Goal: Transaction & Acquisition: Purchase product/service

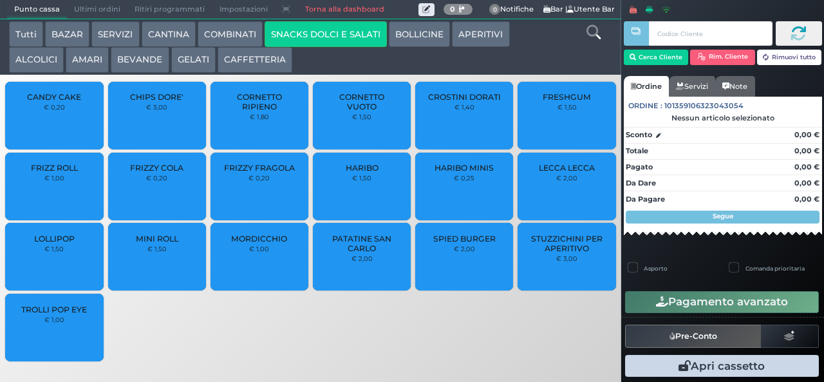
click at [359, 253] on span "PATATINE SAN CARLO" at bounding box center [362, 243] width 77 height 19
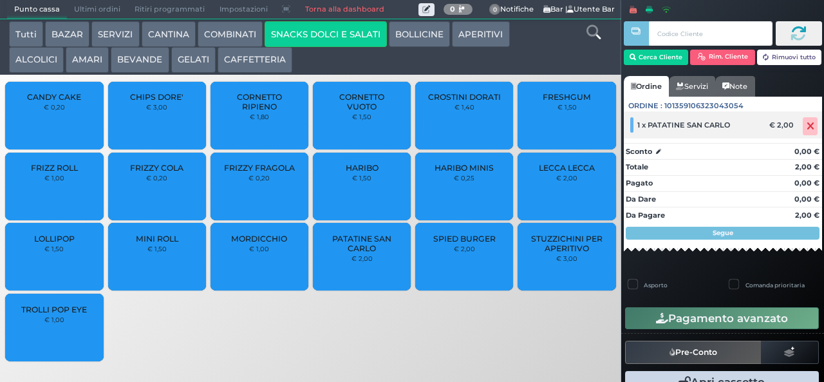
click at [806, 126] on icon at bounding box center [810, 126] width 8 height 1
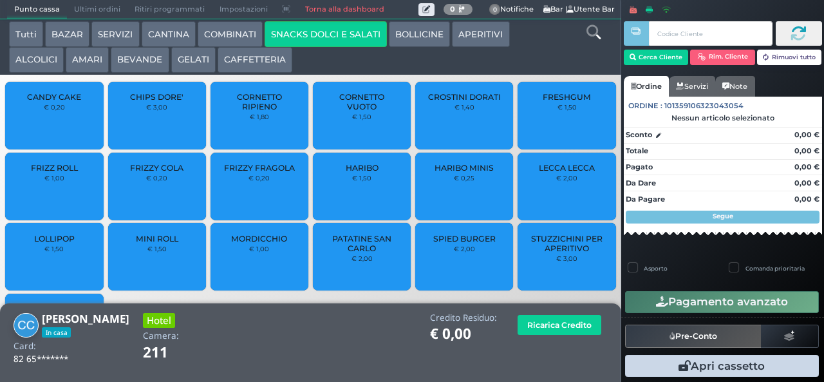
click at [367, 253] on span "PATATINE SAN CARLO" at bounding box center [362, 243] width 77 height 19
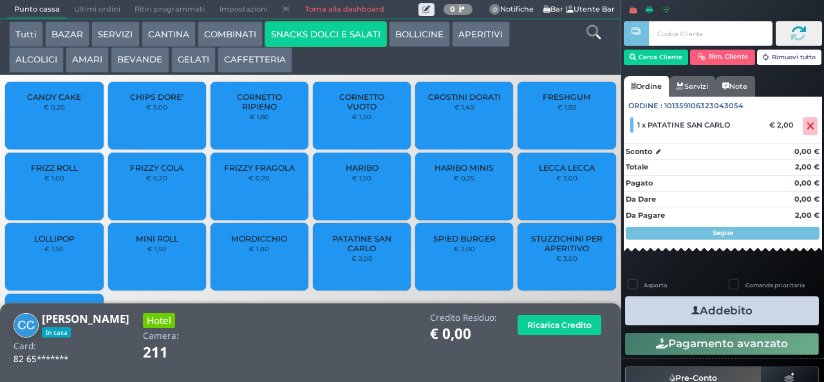
click at [707, 308] on button "Addebito" at bounding box center [722, 310] width 194 height 29
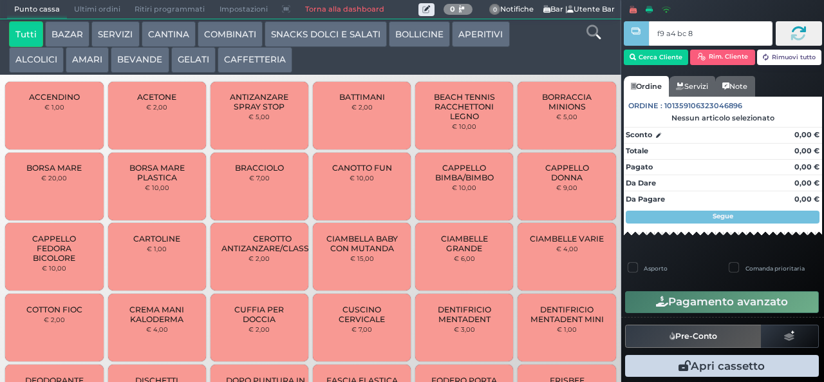
type input "f9 a4 bc 8b"
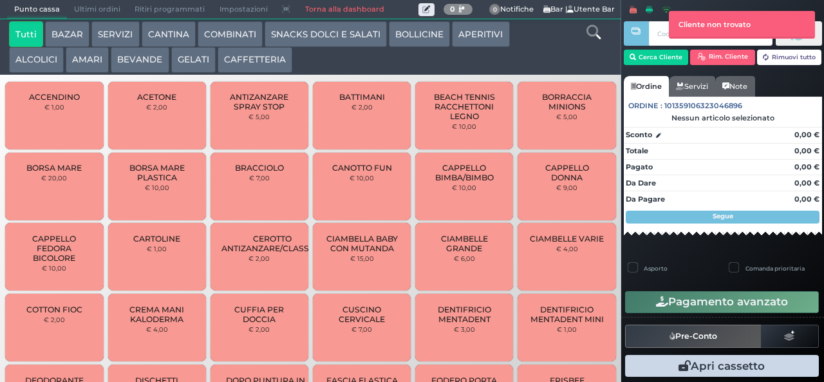
click at [331, 46] on button "SNACKS DOLCI E SALATI" at bounding box center [326, 34] width 122 height 26
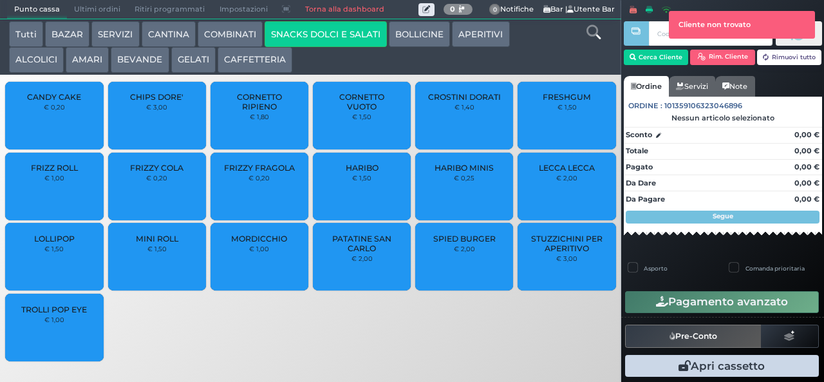
click at [369, 253] on span "PATATINE SAN CARLO" at bounding box center [362, 243] width 77 height 19
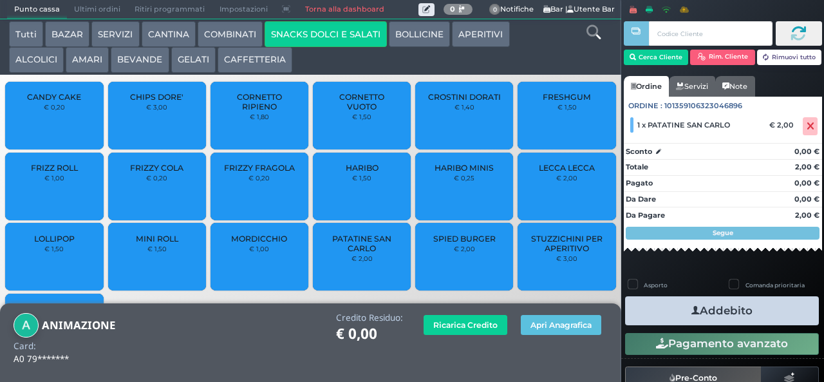
click at [147, 60] on button "BEVANDE" at bounding box center [140, 60] width 58 height 26
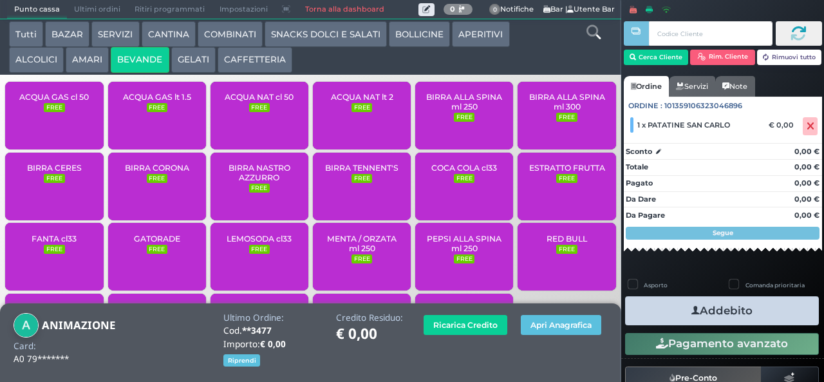
click at [376, 102] on span "ACQUA NAT lt 2" at bounding box center [362, 97] width 62 height 10
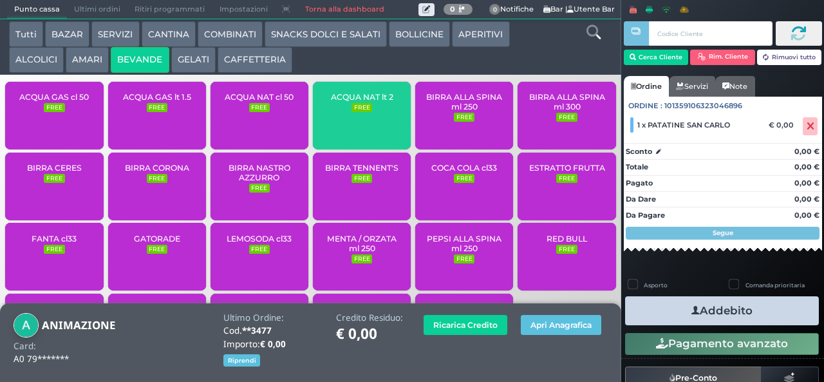
click at [368, 122] on div "ACQUA NAT lt 2 FREE" at bounding box center [362, 116] width 98 height 68
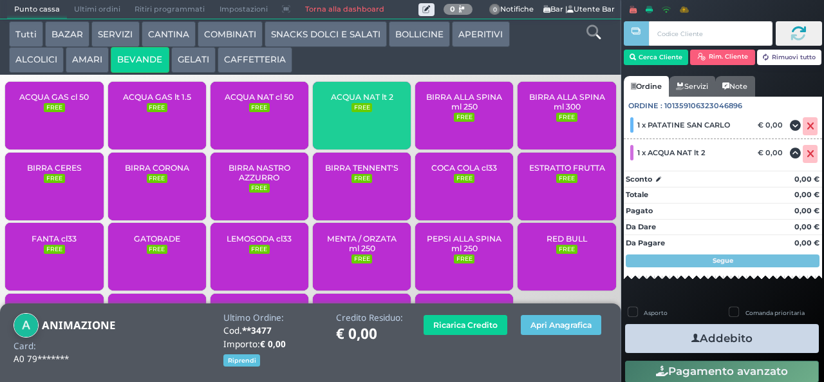
click at [371, 122] on div "ACQUA NAT lt 2 FREE" at bounding box center [362, 116] width 98 height 68
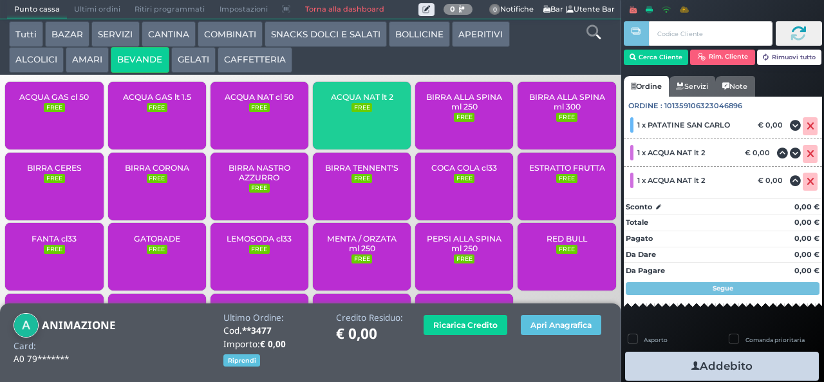
click at [371, 122] on div "ACQUA NAT lt 2 FREE" at bounding box center [362, 116] width 98 height 68
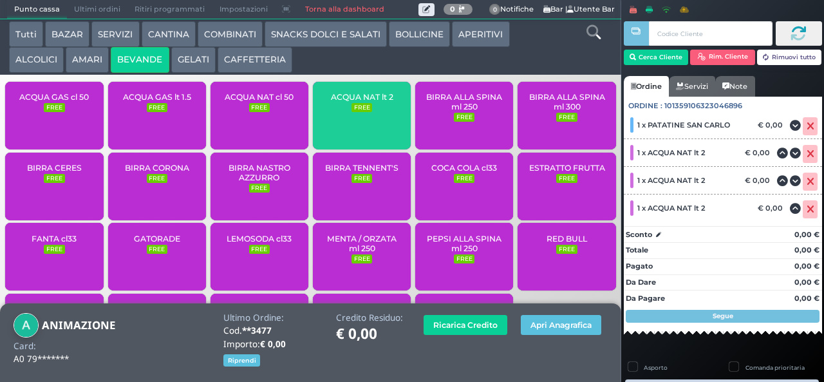
click at [364, 112] on small "FREE" at bounding box center [361, 107] width 21 height 9
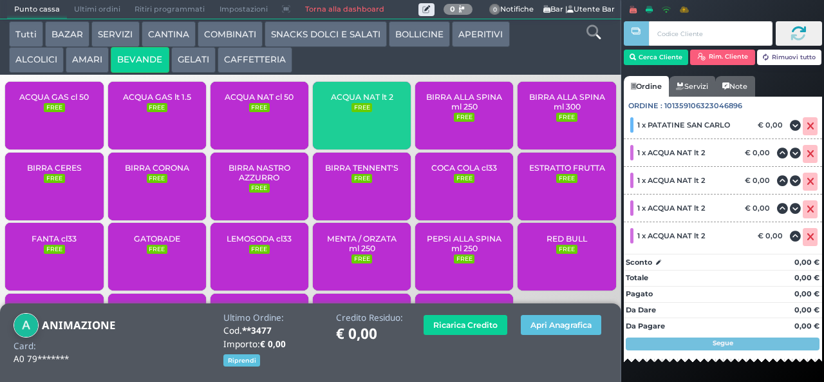
click at [366, 102] on span "ACQUA NAT lt 2" at bounding box center [362, 97] width 62 height 10
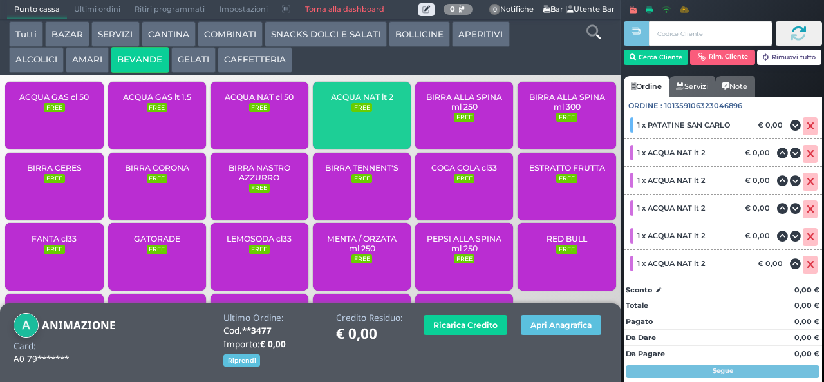
scroll to position [36, 0]
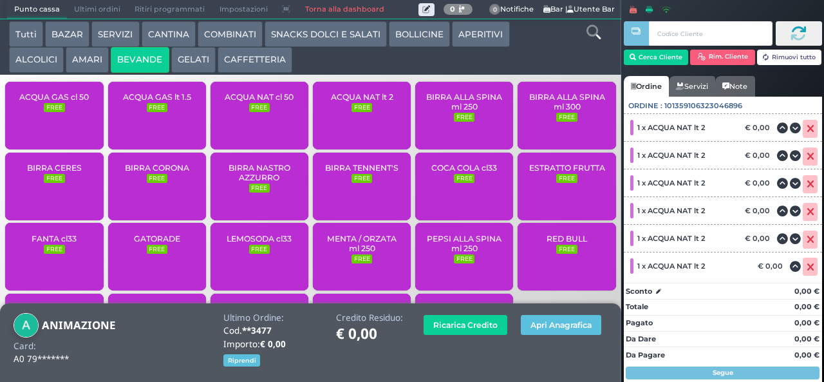
click at [282, 121] on div "ACQUA NAT cl 50 FREE" at bounding box center [259, 116] width 98 height 68
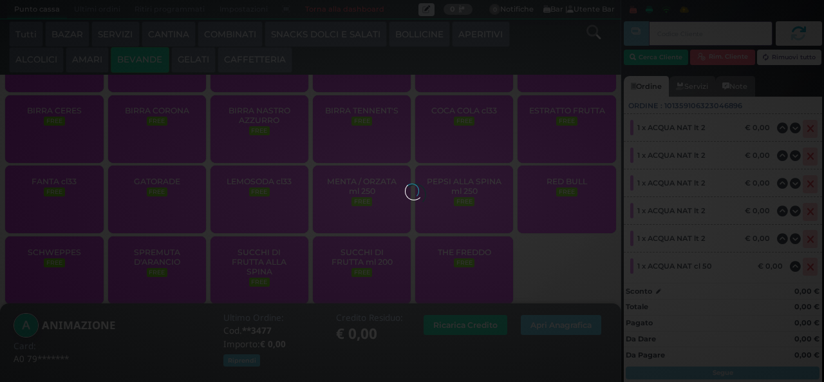
scroll to position [86, 0]
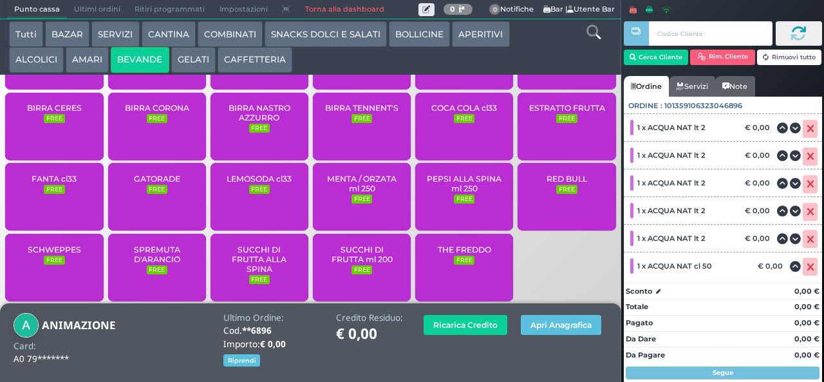
click at [149, 68] on button "BEVANDE" at bounding box center [140, 60] width 58 height 26
click at [149, 70] on button "BEVANDE" at bounding box center [140, 60] width 58 height 26
click at [169, 183] on span "GATORADE" at bounding box center [157, 179] width 46 height 10
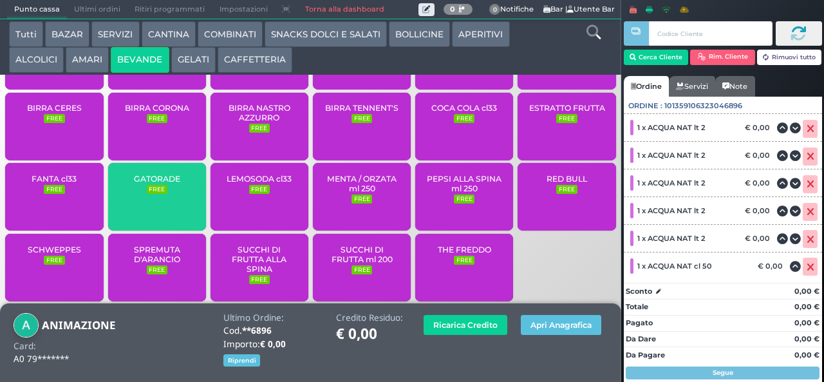
scroll to position [115, 0]
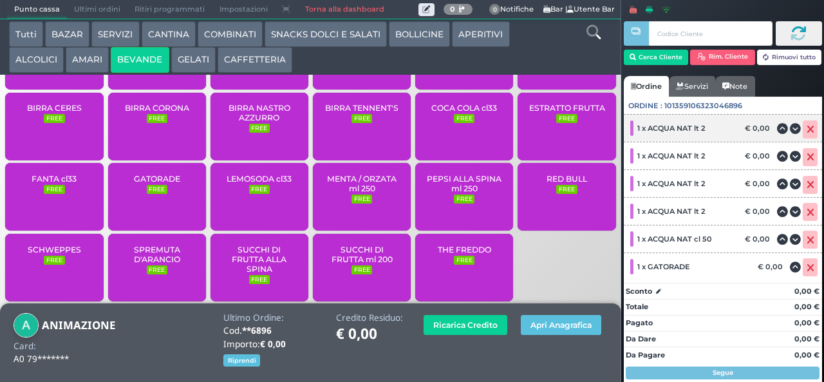
click at [806, 129] on icon at bounding box center [810, 129] width 8 height 1
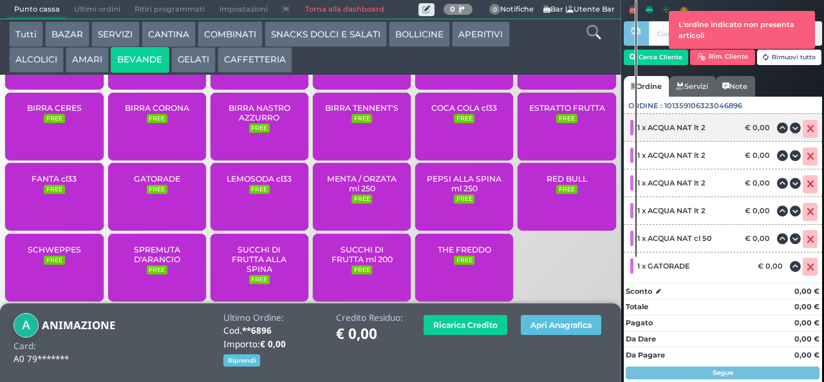
click at [790, 128] on icon at bounding box center [795, 128] width 11 height 1
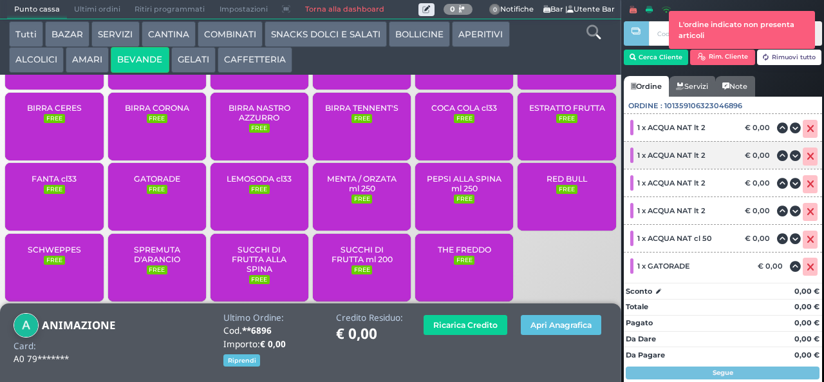
click at [780, 152] on div at bounding box center [799, 156] width 45 height 18
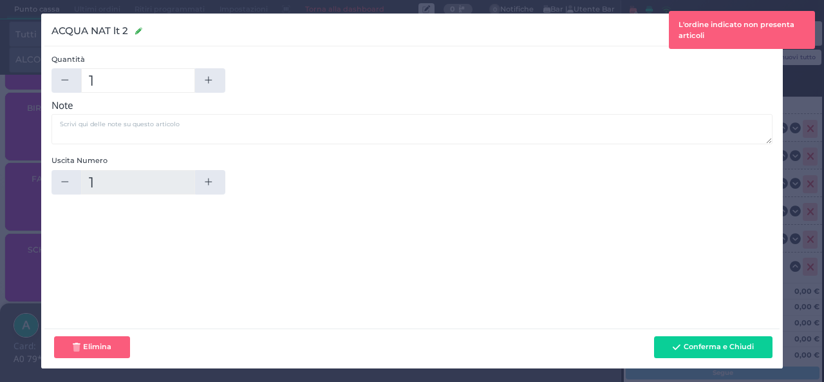
scroll to position [25, 0]
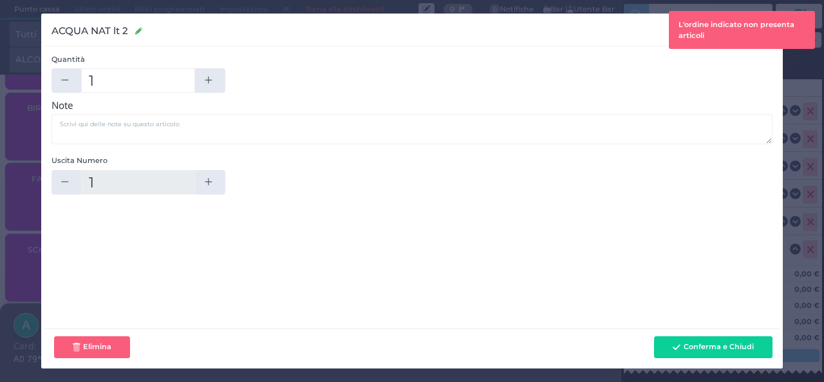
click at [694, 172] on div "Uscita Numero 1" at bounding box center [411, 178] width 721 height 46
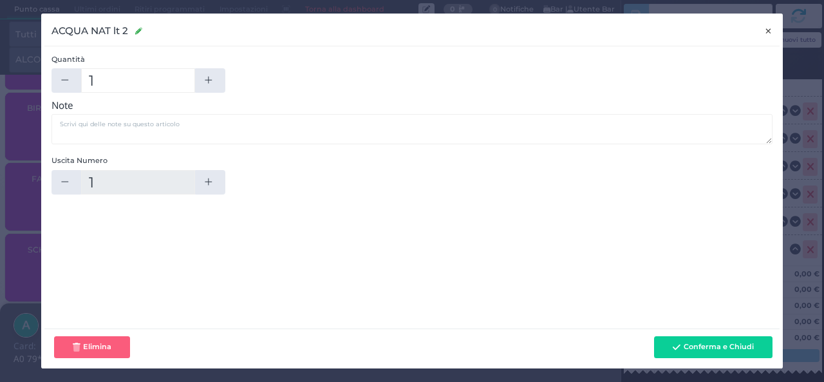
click at [768, 31] on span "×" at bounding box center [768, 31] width 8 height 14
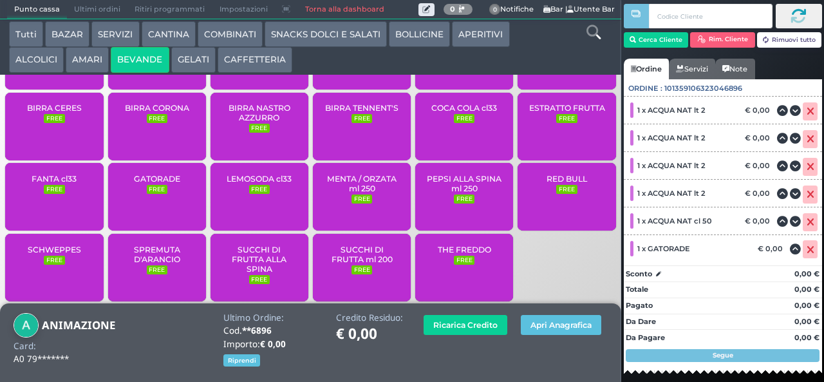
click at [202, 70] on button "GELATI" at bounding box center [193, 60] width 44 height 26
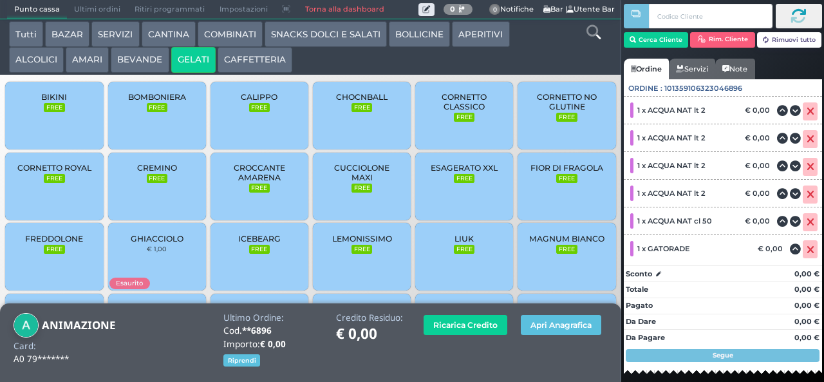
click at [143, 62] on button "BEVANDE" at bounding box center [140, 60] width 58 height 26
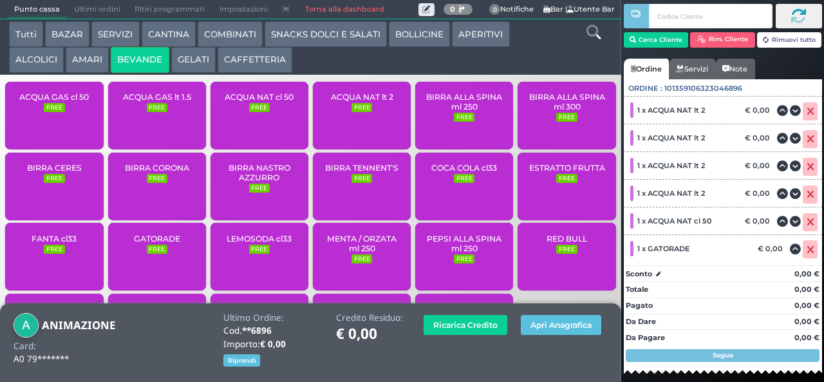
click at [360, 102] on span "ACQUA NAT lt 2" at bounding box center [362, 97] width 62 height 10
click at [369, 102] on span "ACQUA NAT lt 2" at bounding box center [362, 97] width 62 height 10
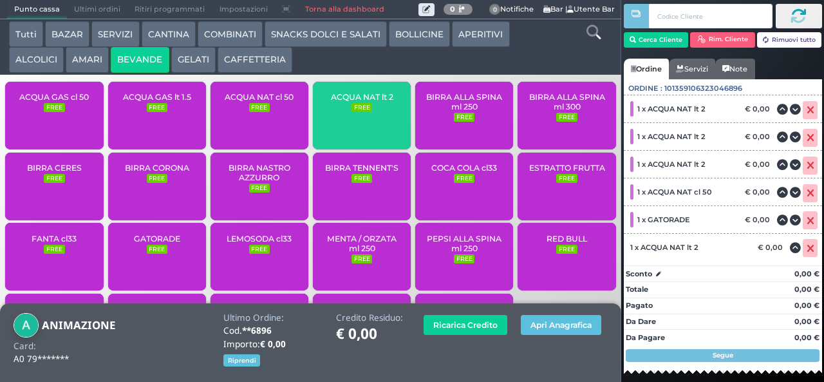
click at [370, 102] on span "ACQUA NAT lt 2" at bounding box center [362, 97] width 62 height 10
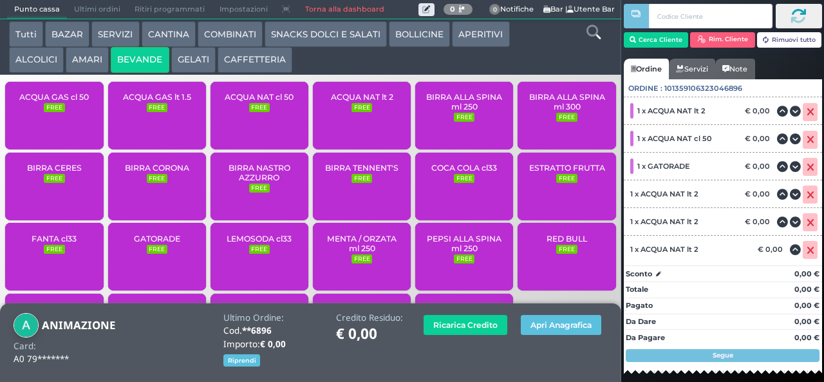
click at [372, 102] on span "ACQUA NAT lt 2" at bounding box center [362, 97] width 62 height 10
click at [371, 102] on span "ACQUA NAT lt 2" at bounding box center [362, 97] width 62 height 10
click at [368, 102] on span "ACQUA NAT lt 2" at bounding box center [362, 97] width 62 height 10
click at [367, 102] on span "ACQUA NAT lt 2" at bounding box center [362, 97] width 62 height 10
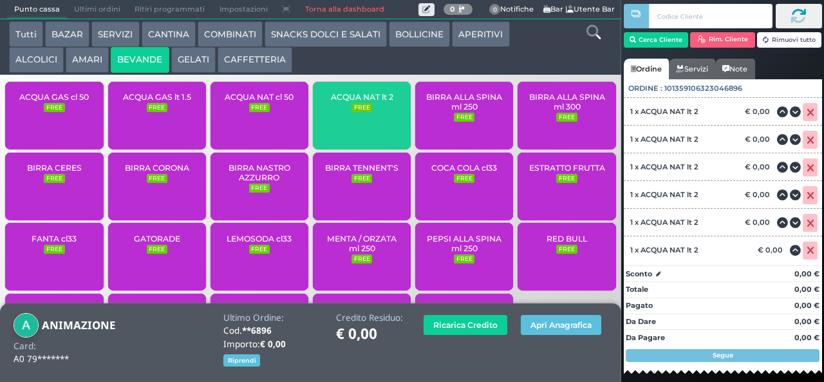
scroll to position [310, 0]
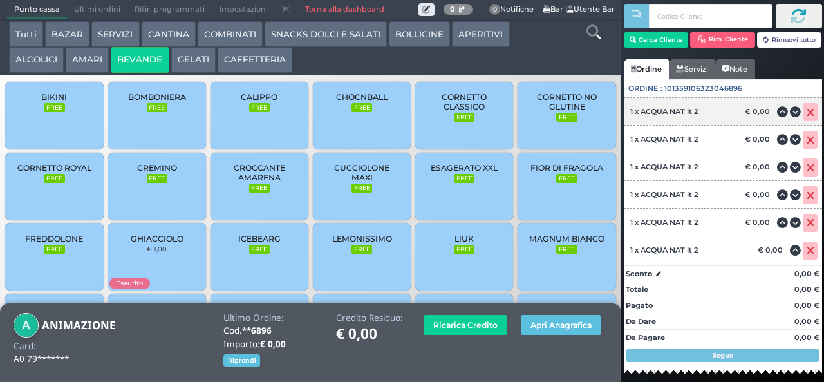
click at [806, 113] on icon at bounding box center [810, 113] width 8 height 1
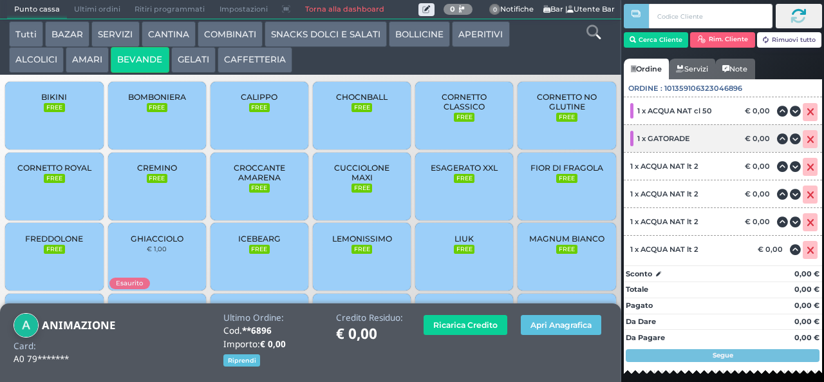
click at [790, 139] on icon at bounding box center [795, 139] width 11 height 1
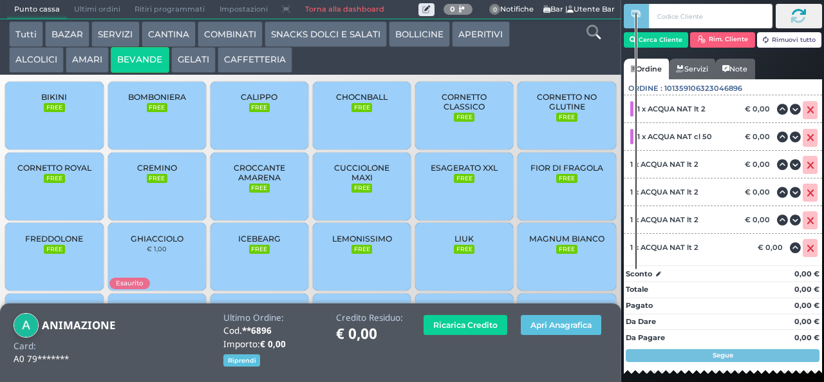
scroll to position [154, 0]
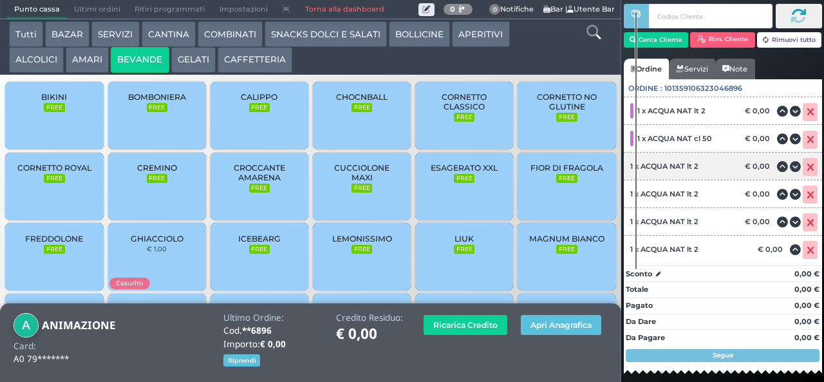
click at [806, 167] on icon at bounding box center [810, 167] width 8 height 1
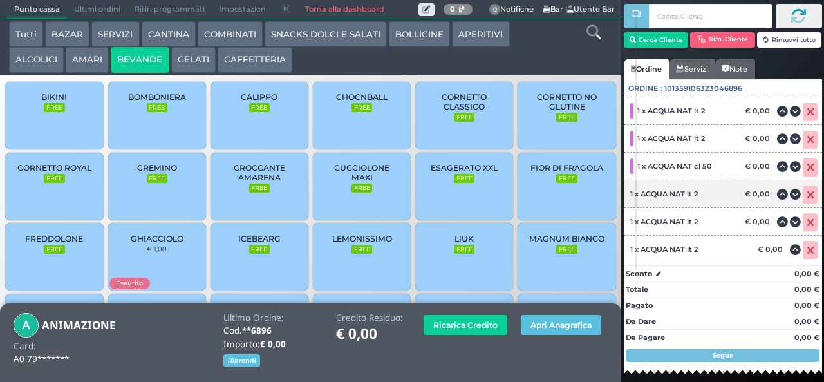
click at [806, 195] on icon at bounding box center [810, 195] width 8 height 1
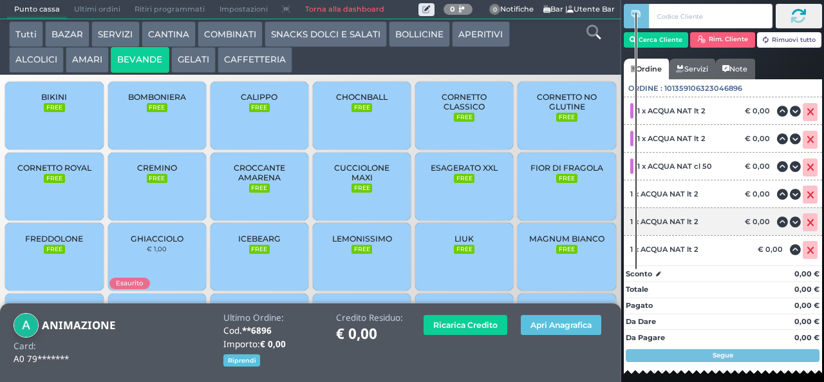
click at [806, 223] on icon at bounding box center [810, 223] width 8 height 1
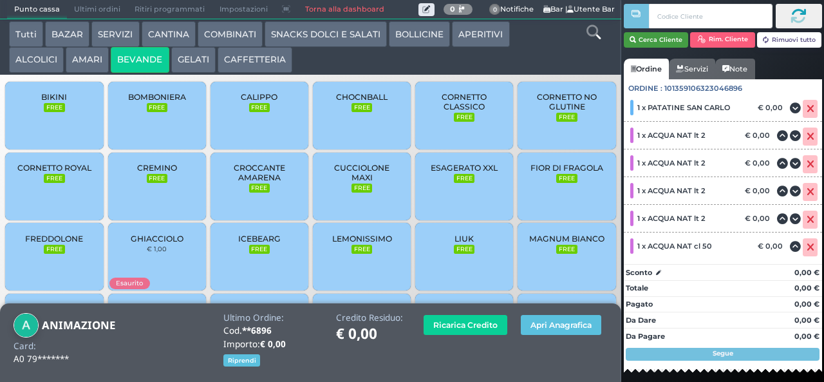
click at [662, 41] on button "Cerca Cliente" at bounding box center [656, 39] width 65 height 15
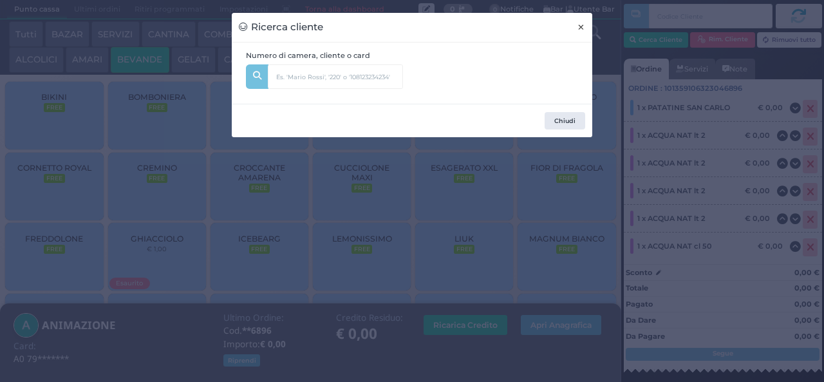
click at [580, 32] on span "×" at bounding box center [581, 27] width 8 height 14
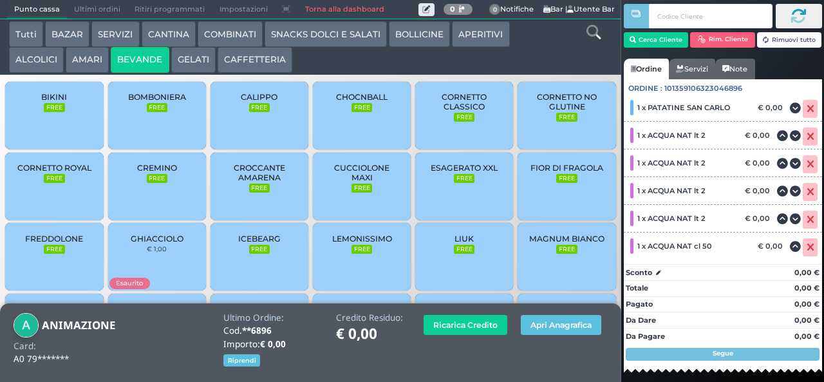
click at [248, 68] on button "CAFFETTERIA" at bounding box center [255, 60] width 75 height 26
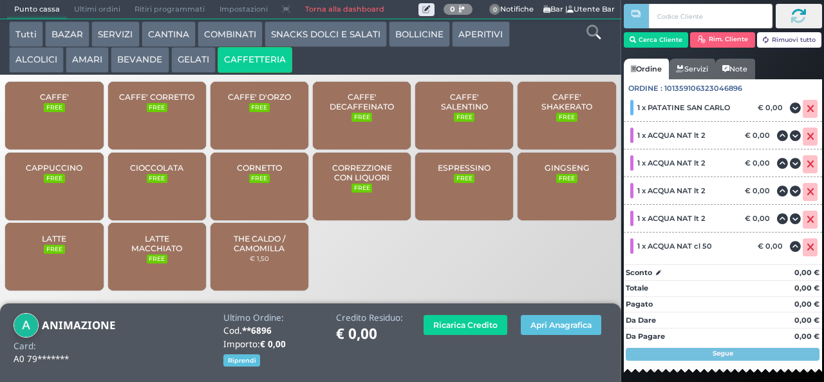
click at [27, 324] on img at bounding box center [26, 325] width 25 height 25
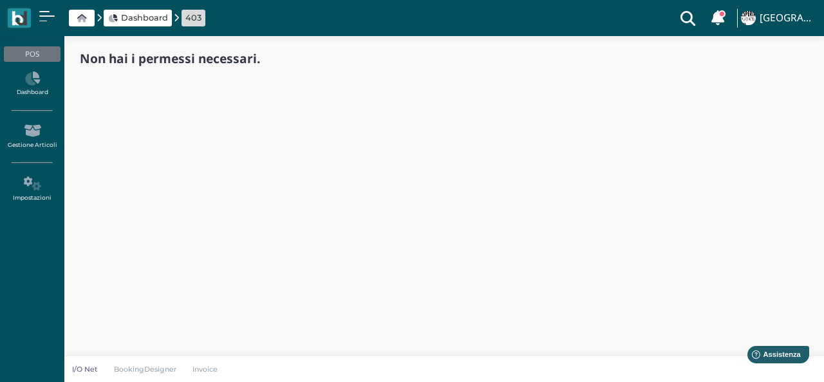
click at [273, 62] on div "Non hai i permessi necessari." at bounding box center [444, 58] width 729 height 14
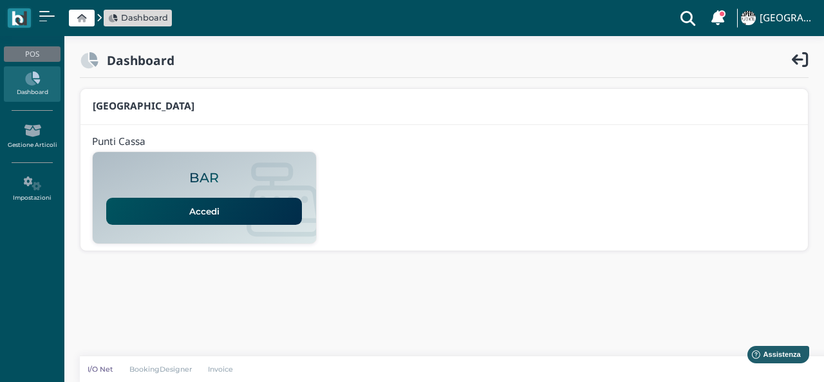
click at [245, 204] on link "Accedi" at bounding box center [204, 211] width 196 height 27
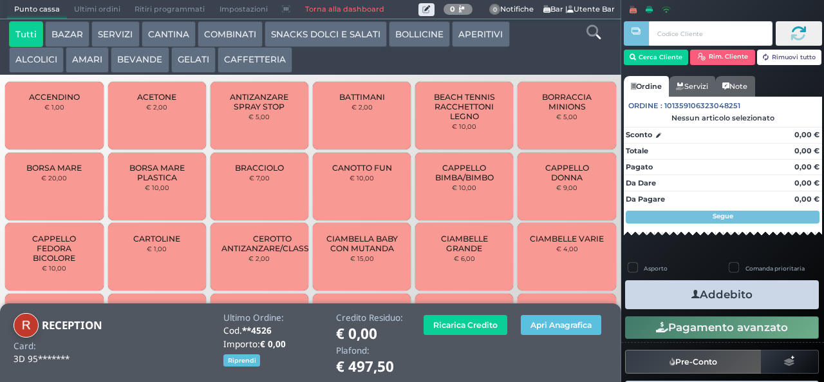
click at [149, 60] on button "BEVANDE" at bounding box center [140, 60] width 58 height 26
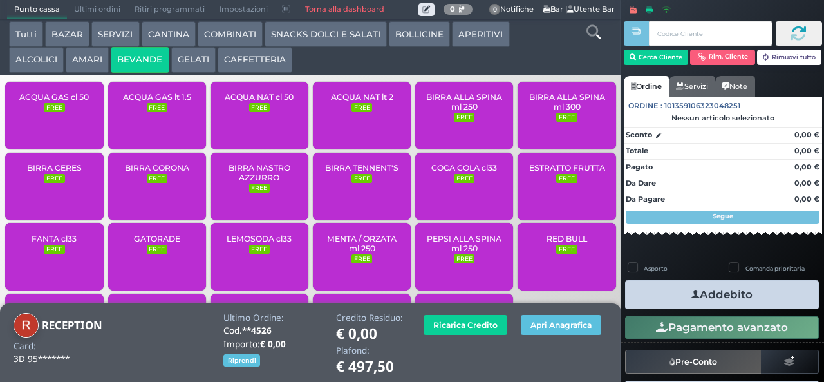
click at [369, 102] on span "ACQUA NAT lt 2" at bounding box center [362, 97] width 62 height 10
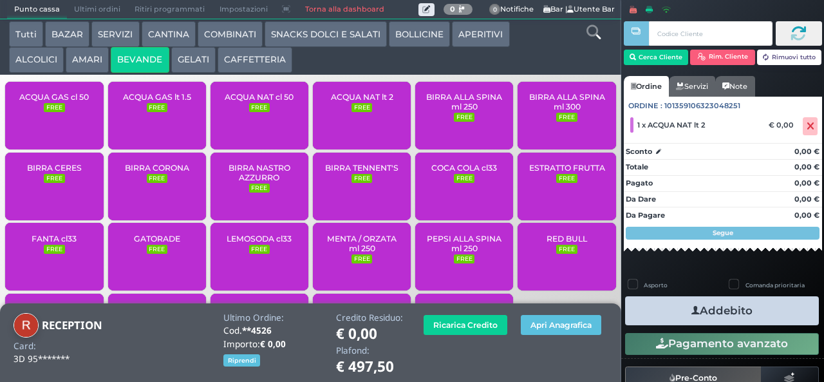
click at [356, 102] on span "ACQUA NAT lt 2" at bounding box center [362, 97] width 62 height 10
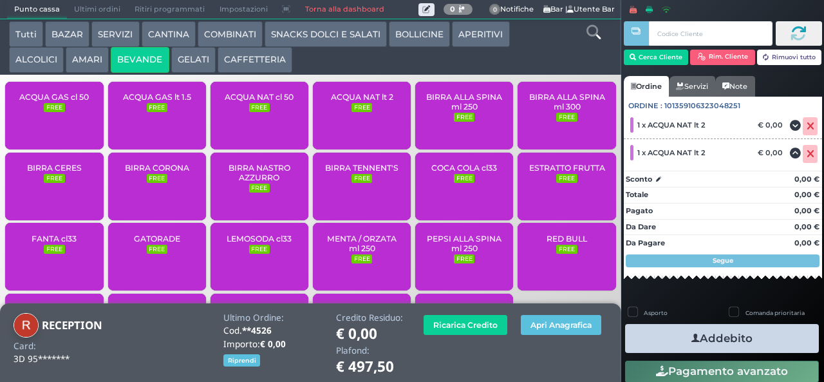
click at [718, 340] on button "Addebito" at bounding box center [722, 338] width 194 height 29
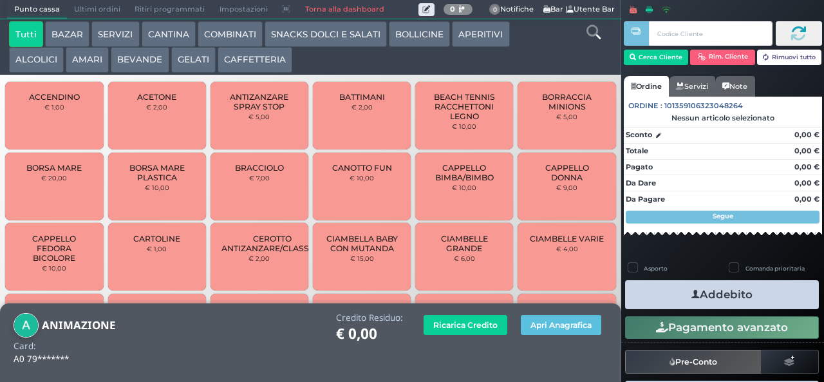
click at [146, 60] on button "BEVANDE" at bounding box center [140, 60] width 58 height 26
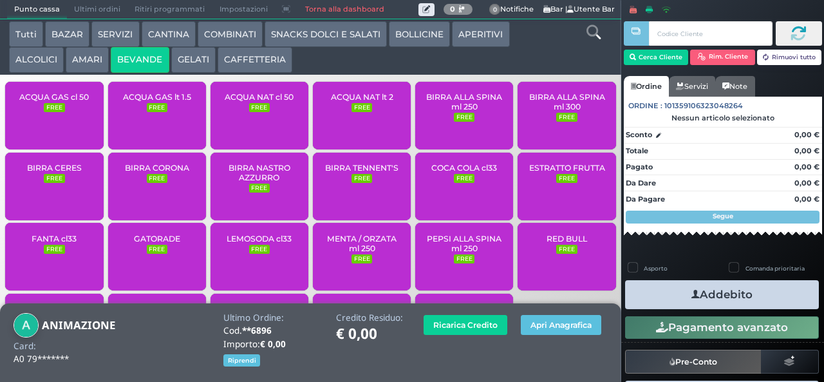
click at [371, 102] on span "ACQUA NAT lt 2" at bounding box center [362, 97] width 62 height 10
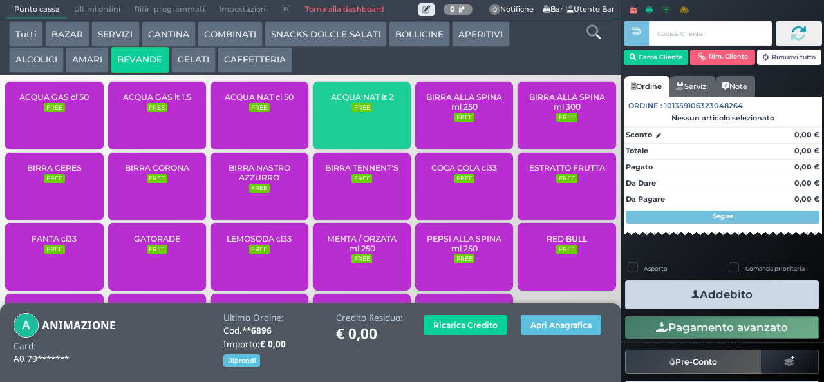
click at [375, 102] on span "ACQUA NAT lt 2" at bounding box center [362, 97] width 62 height 10
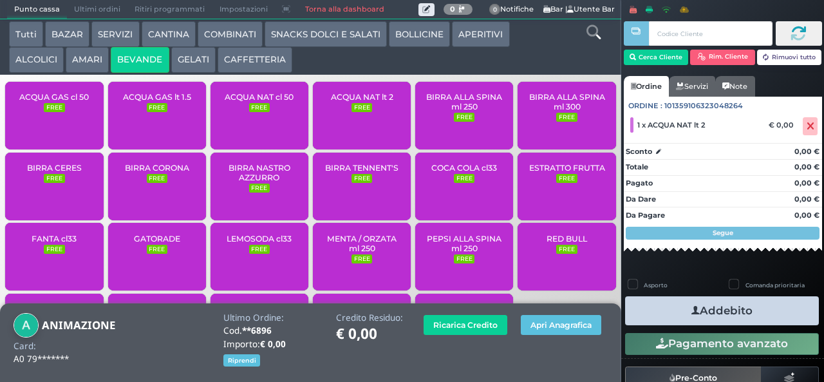
click at [375, 102] on span "ACQUA NAT lt 2" at bounding box center [362, 97] width 62 height 10
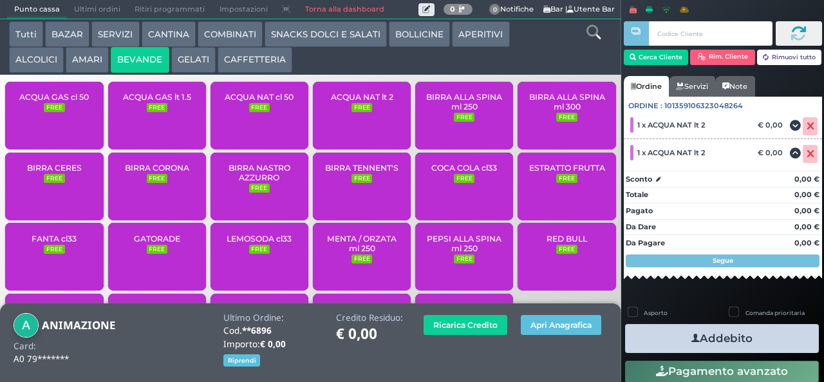
click at [375, 102] on span "ACQUA NAT lt 2" at bounding box center [362, 97] width 62 height 10
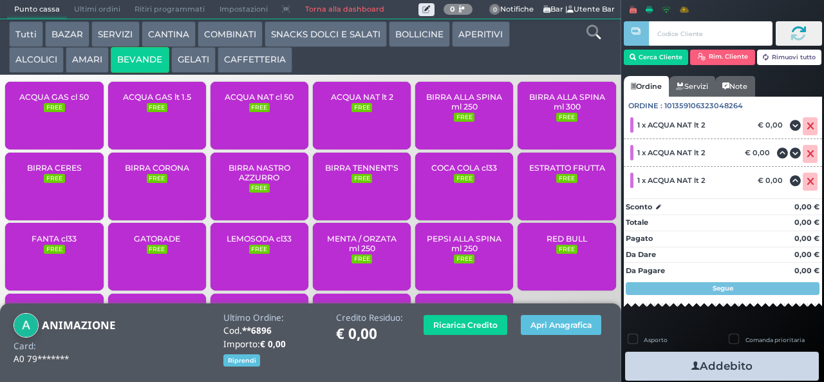
click at [372, 102] on span "ACQUA NAT lt 2" at bounding box center [362, 97] width 62 height 10
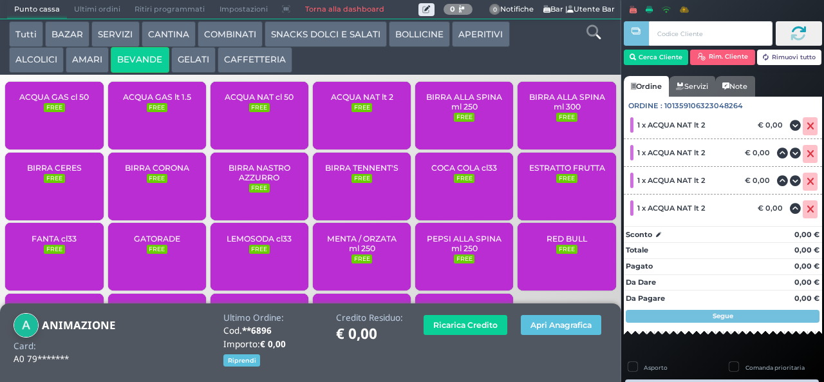
click at [372, 102] on span "ACQUA NAT lt 2" at bounding box center [362, 97] width 62 height 10
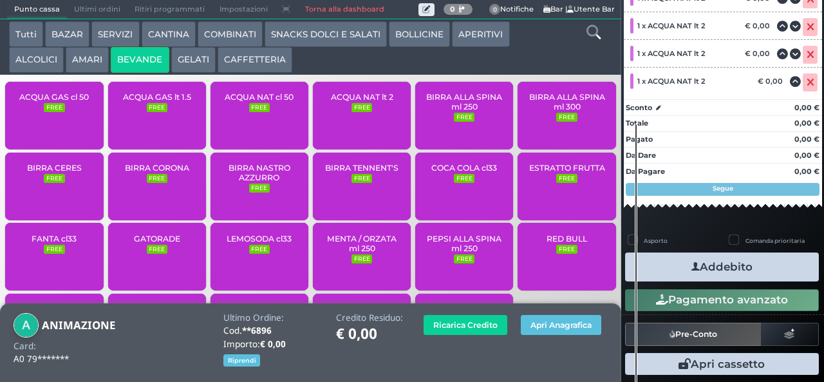
scroll to position [260, 0]
click at [759, 269] on button "Addebito" at bounding box center [722, 266] width 194 height 29
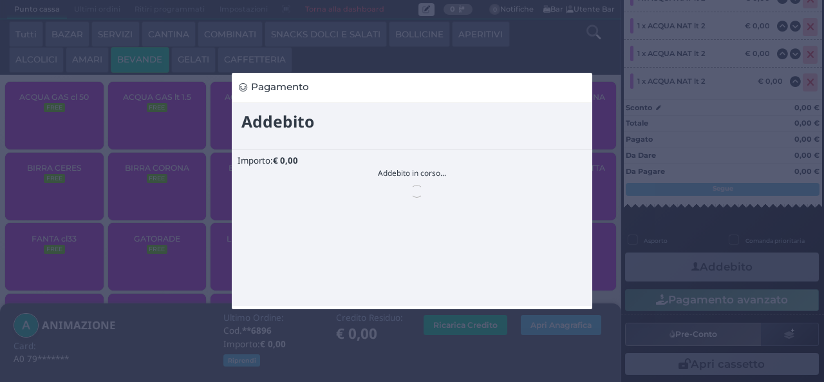
scroll to position [0, 0]
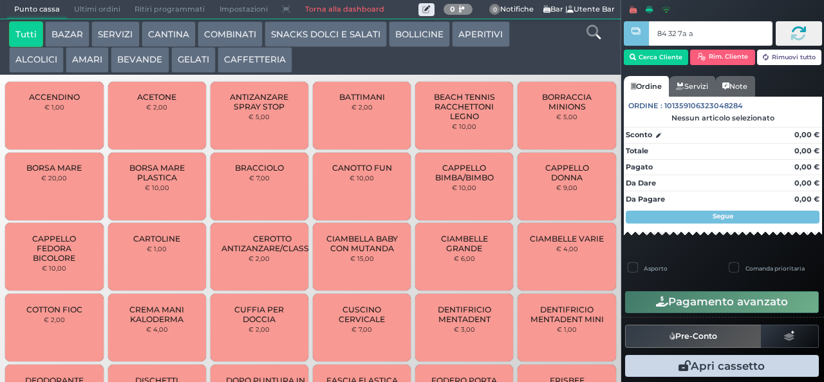
type input "84 32 7a af"
click at [590, 36] on icon at bounding box center [593, 32] width 14 height 14
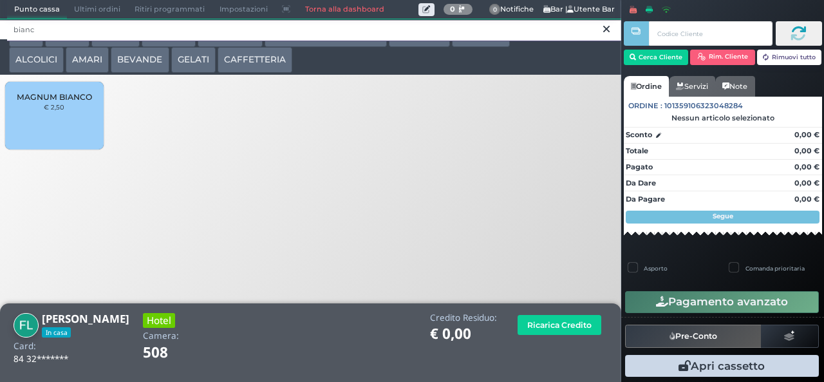
type input "bianc"
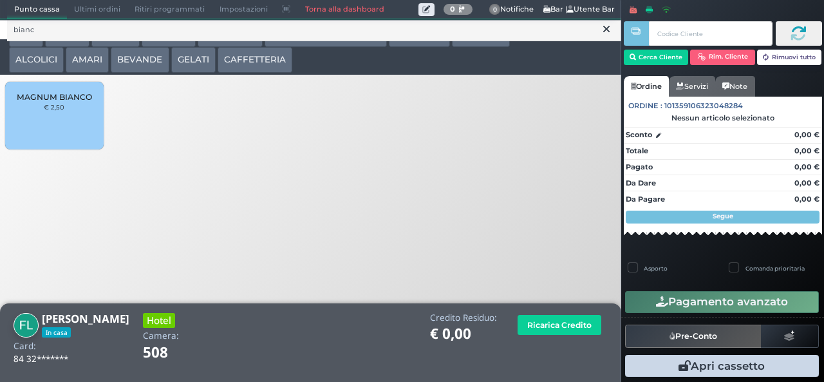
click at [46, 130] on div "MAGNUM BIANCO € 2,50" at bounding box center [54, 116] width 98 height 68
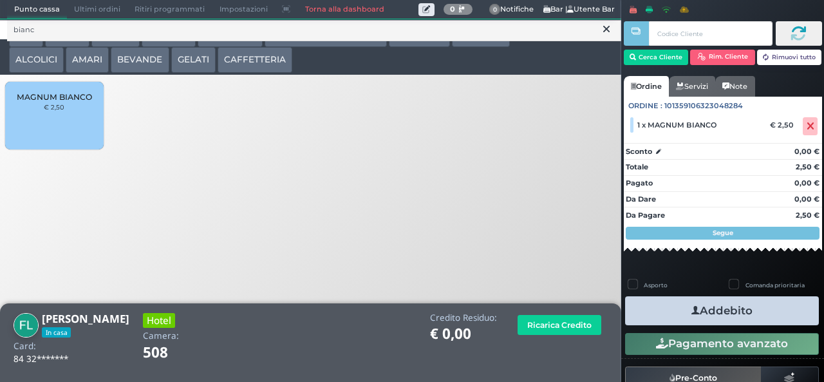
click at [775, 317] on button "Addebito" at bounding box center [722, 310] width 194 height 29
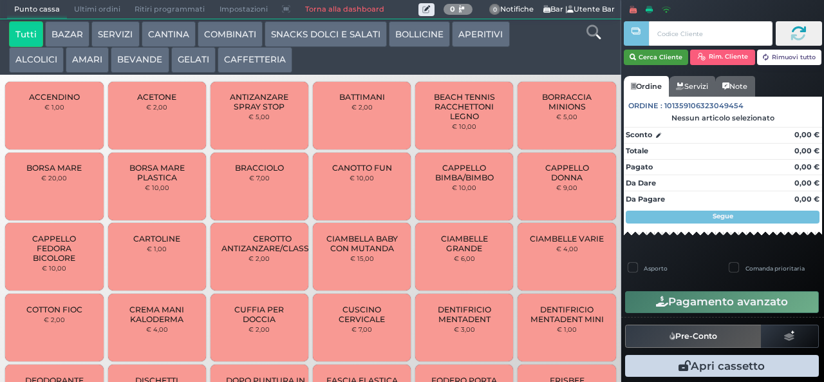
click at [652, 60] on button "Cerca Cliente" at bounding box center [656, 57] width 65 height 15
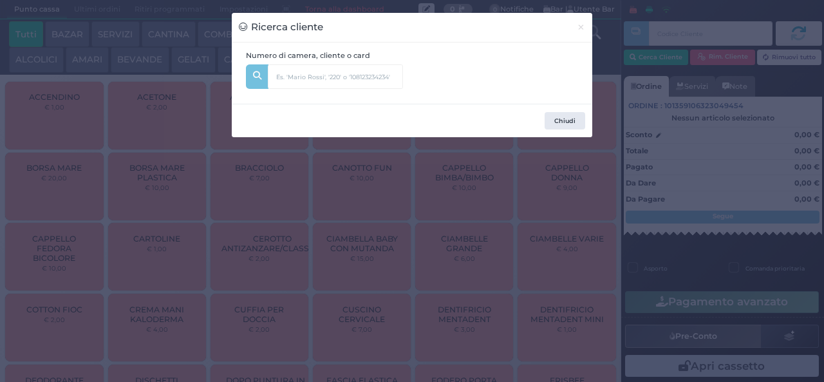
click at [416, 80] on div "Numero di camera, cliente o card" at bounding box center [412, 73] width 346 height 46
click at [330, 76] on input "text" at bounding box center [335, 76] width 135 height 24
type input "136"
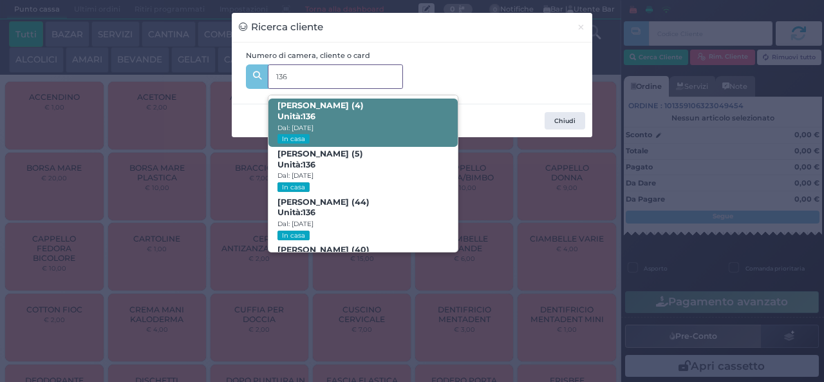
click at [387, 120] on span "ginevra rondinella (4) Unità: 136 Dal: 03/08/2025 In casa" at bounding box center [362, 122] width 189 height 48
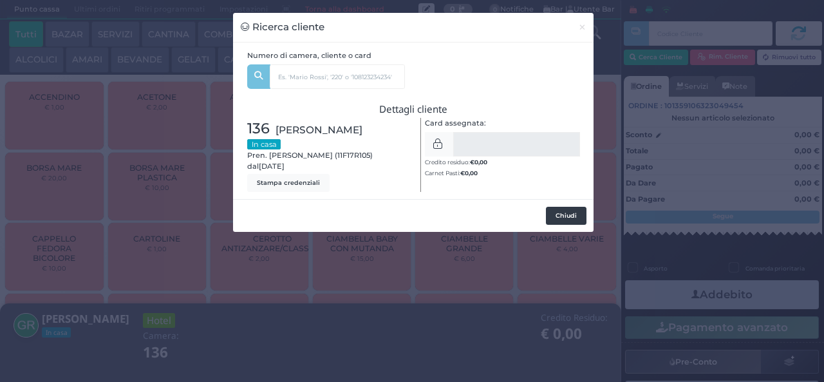
click at [556, 225] on button "Chiudi" at bounding box center [566, 216] width 41 height 18
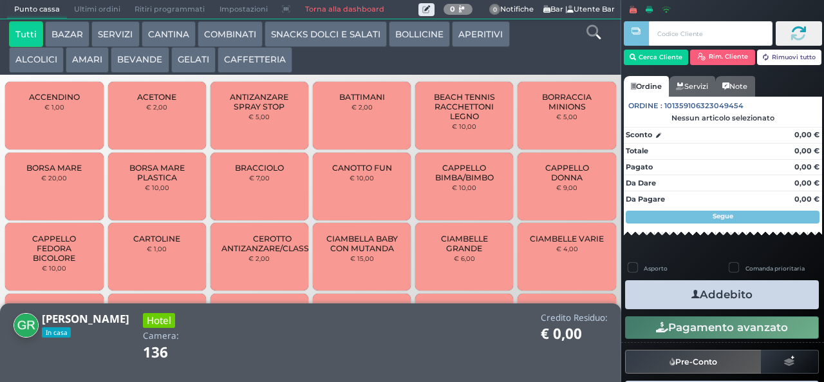
click at [346, 37] on button "SNACKS DOLCI E SALATI" at bounding box center [326, 34] width 122 height 26
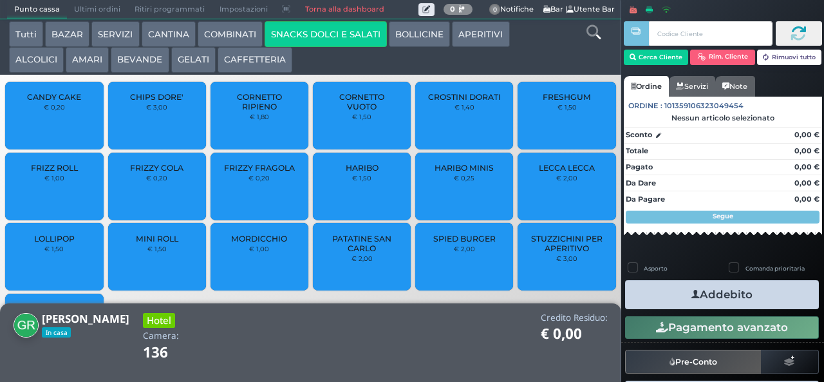
click at [192, 60] on button "GELATI" at bounding box center [193, 60] width 44 height 26
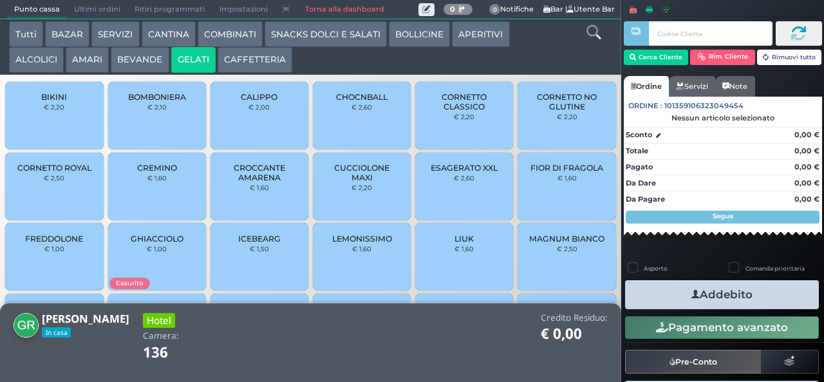
scroll to position [86, 0]
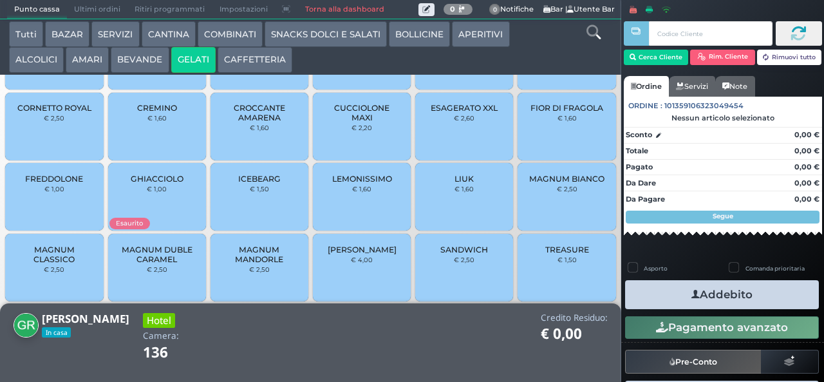
click at [57, 264] on span "MAGNUM CLASSICO" at bounding box center [54, 254] width 77 height 19
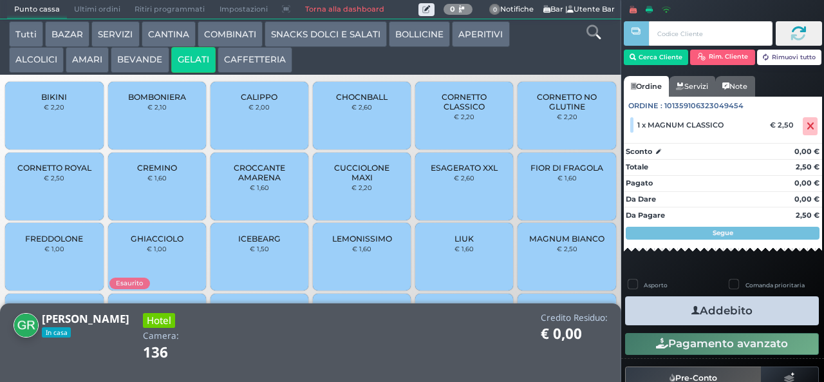
scroll to position [0, 0]
click at [449, 111] on span "CORNETTO CLASSICO" at bounding box center [464, 101] width 77 height 19
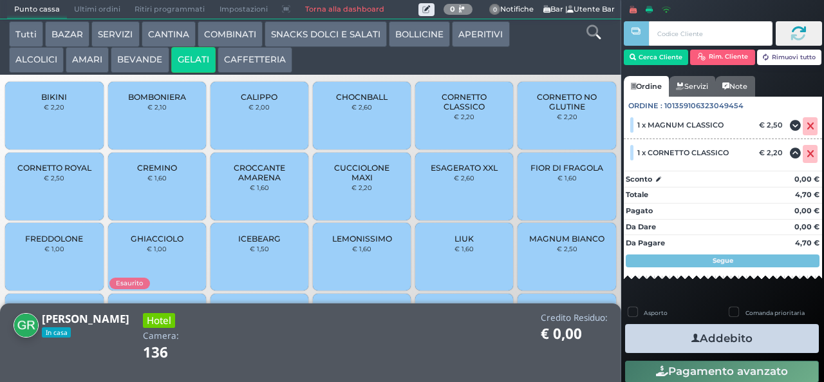
click at [767, 344] on button "Addebito" at bounding box center [722, 338] width 194 height 29
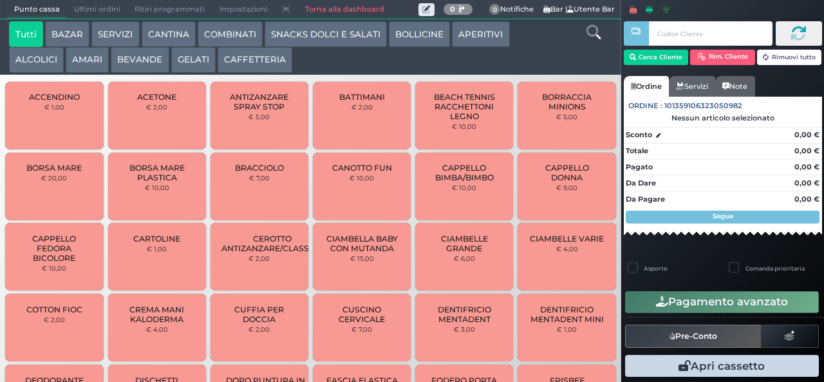
click at [80, 30] on button "BAZAR" at bounding box center [67, 34] width 44 height 26
click at [71, 34] on button "BAZAR" at bounding box center [67, 34] width 44 height 26
click at [45, 21] on button "BAZAR" at bounding box center [67, 34] width 44 height 26
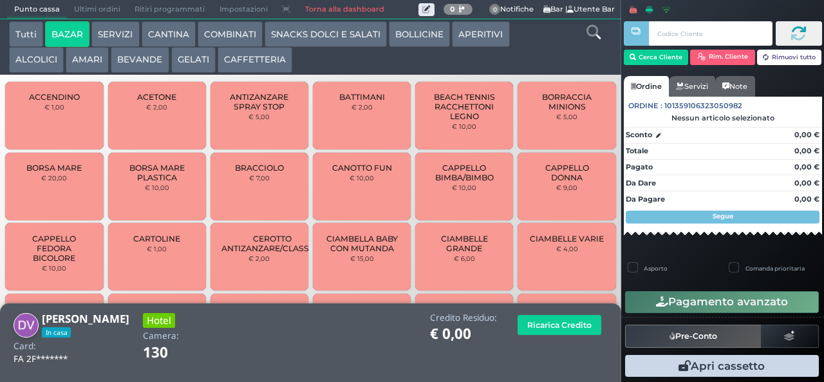
click at [598, 36] on icon at bounding box center [593, 32] width 14 height 14
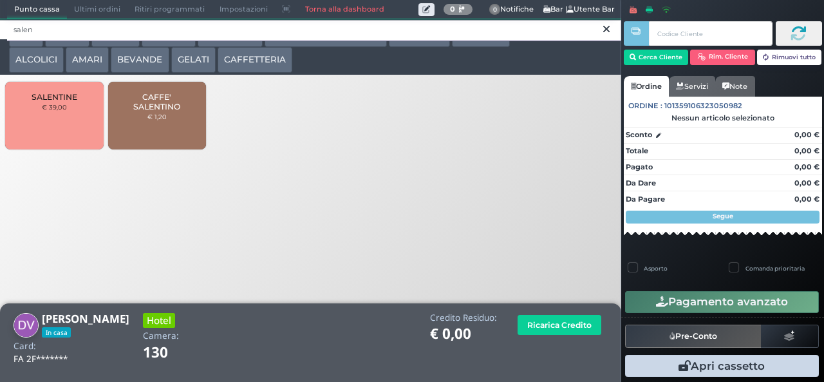
type input "salen"
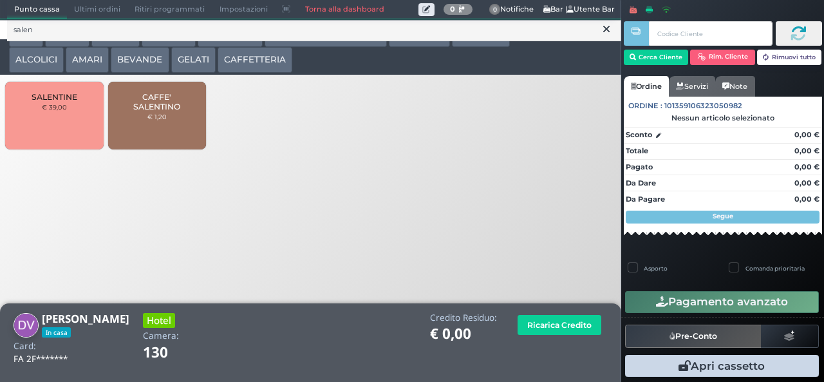
click at [161, 111] on span "CAFFE' SALENTINO" at bounding box center [156, 101] width 77 height 19
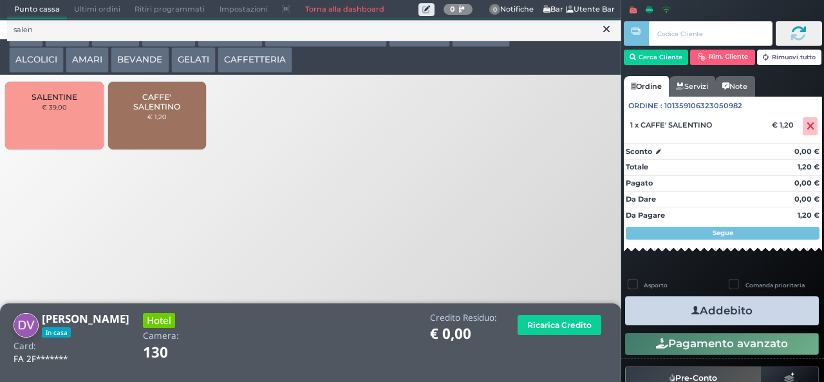
click at [755, 315] on button "Addebito" at bounding box center [722, 310] width 194 height 29
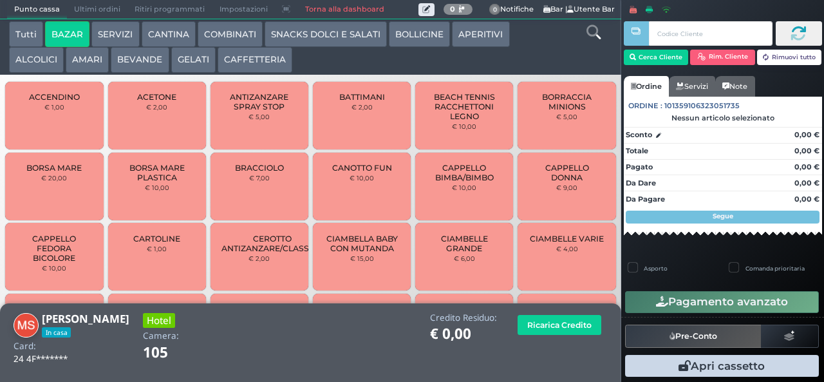
click at [250, 172] on span "BRACCIOLO" at bounding box center [259, 168] width 49 height 10
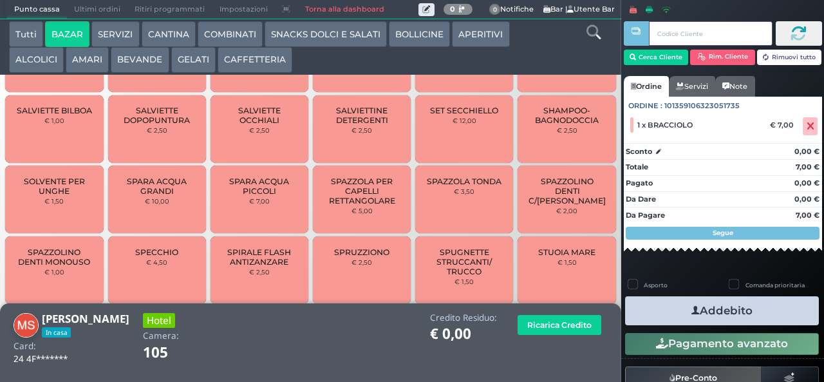
scroll to position [1095, 0]
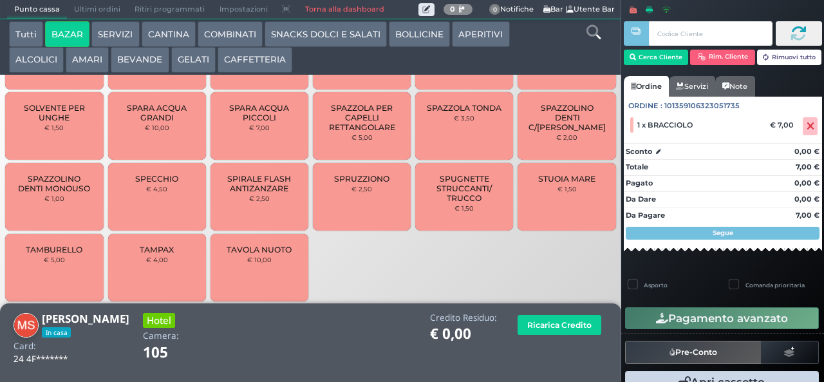
click at [762, 314] on button "Pagamento avanzato" at bounding box center [722, 318] width 194 height 22
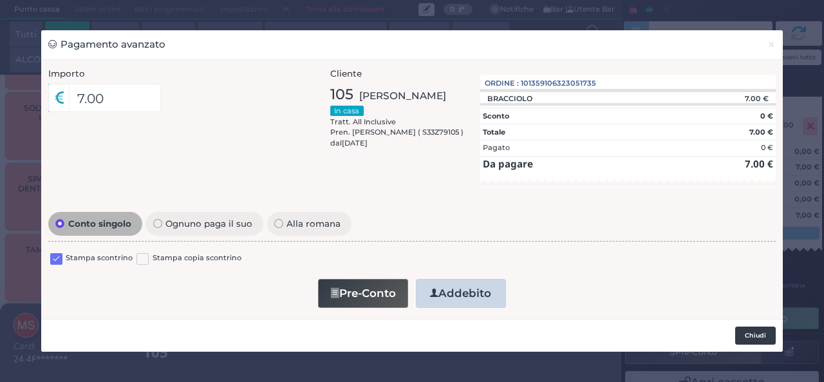
click at [754, 334] on button "Chiudi" at bounding box center [755, 335] width 41 height 18
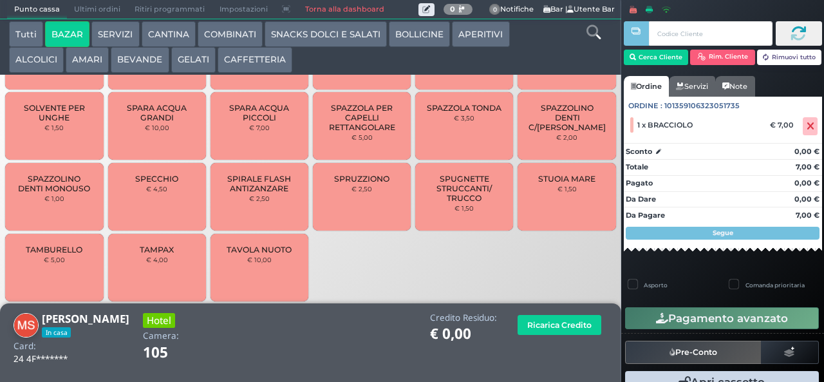
scroll to position [27, 0]
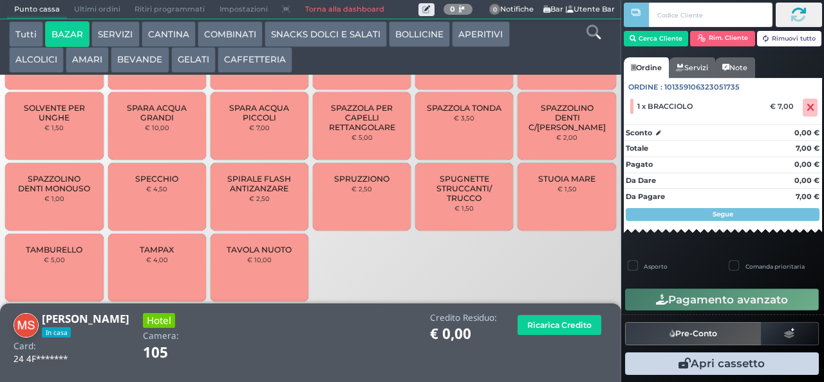
click at [772, 292] on button "Pagamento avanzato" at bounding box center [722, 299] width 194 height 22
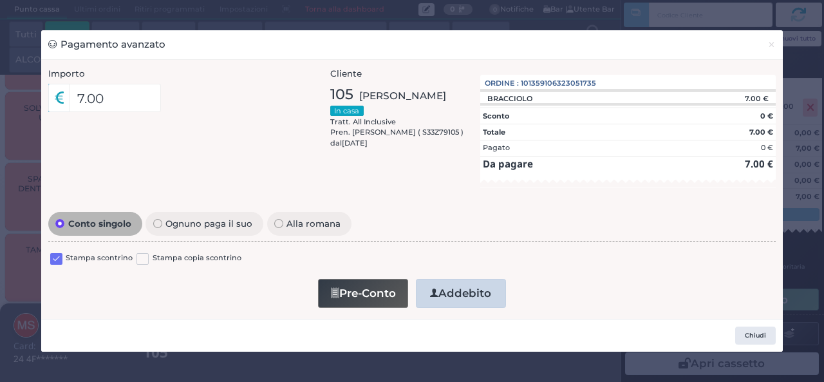
click at [491, 291] on button "Addebito" at bounding box center [461, 293] width 90 height 29
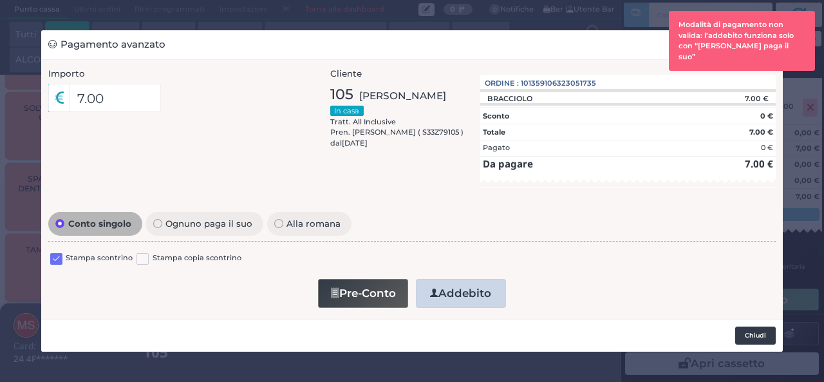
click at [756, 338] on button "Chiudi" at bounding box center [755, 335] width 41 height 18
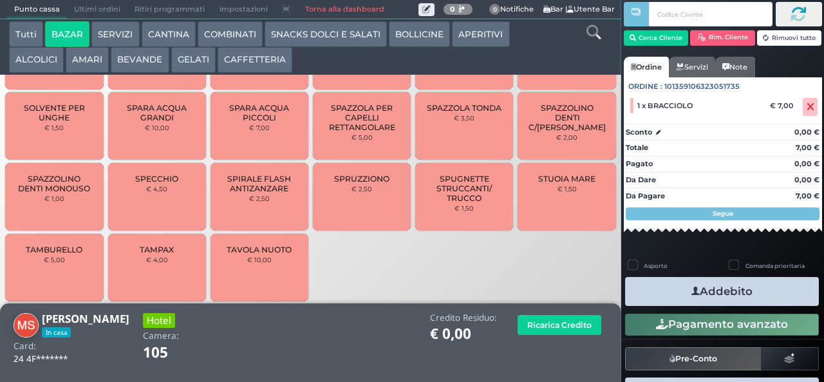
click at [745, 313] on button "Pagamento avanzato" at bounding box center [722, 324] width 194 height 22
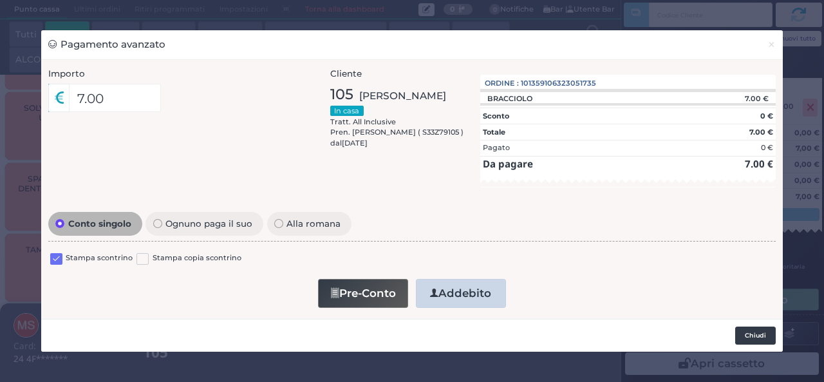
click at [758, 337] on button "Chiudi" at bounding box center [755, 335] width 41 height 18
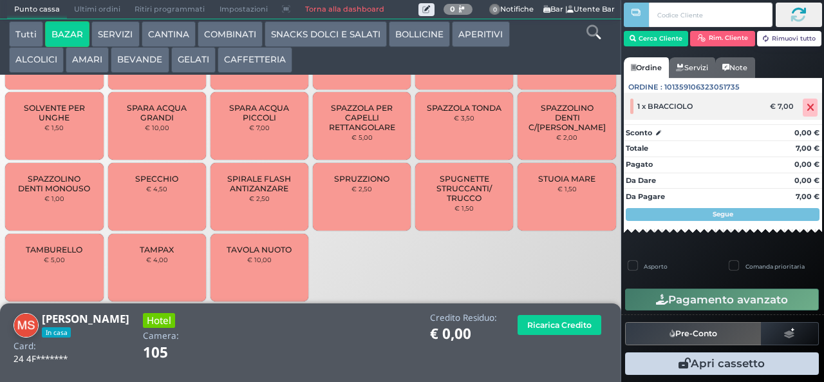
click at [806, 107] on icon at bounding box center [810, 107] width 8 height 1
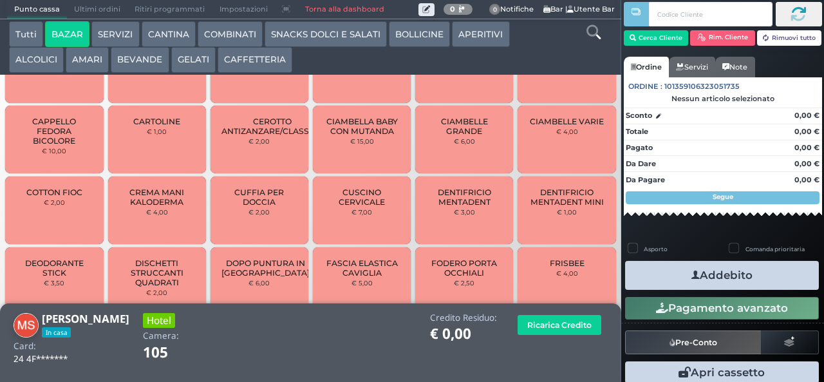
scroll to position [0, 0]
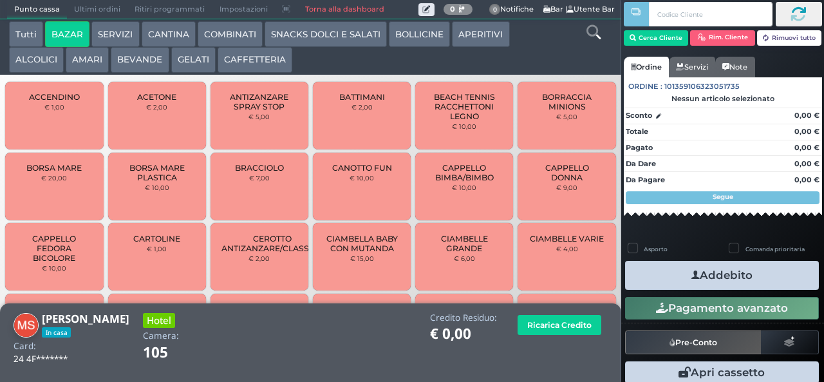
click at [270, 172] on span "BRACCIOLO" at bounding box center [259, 168] width 49 height 10
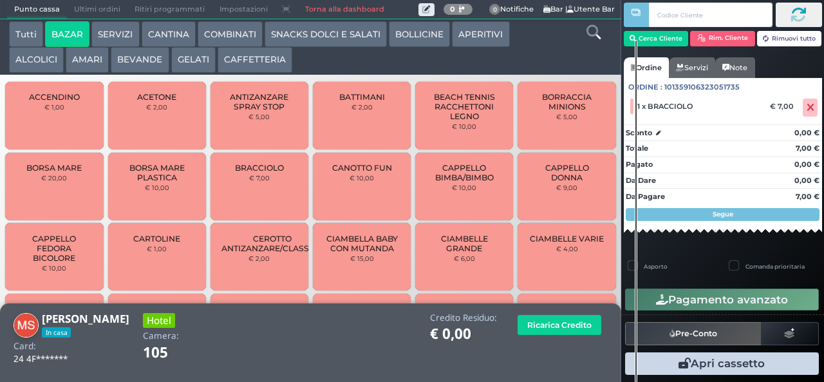
click at [762, 304] on button "Pagamento avanzato" at bounding box center [722, 299] width 194 height 22
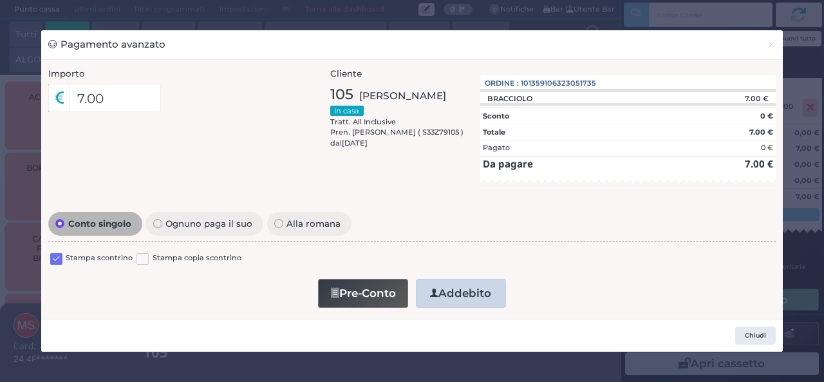
click at [465, 297] on button "Addebito" at bounding box center [461, 293] width 90 height 29
click at [753, 336] on button "Chiudi" at bounding box center [755, 335] width 41 height 18
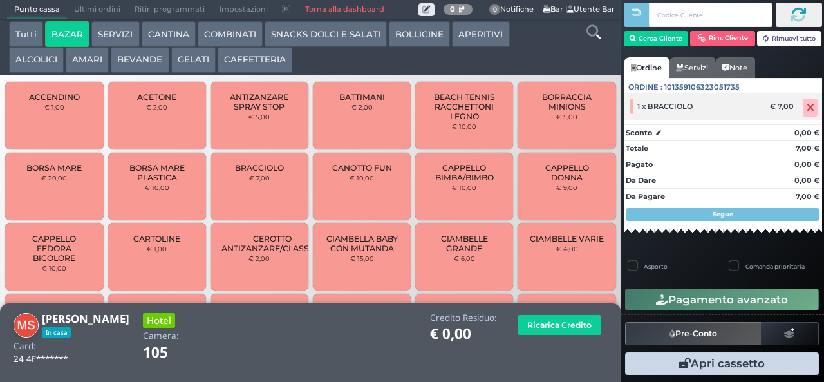
click at [806, 107] on icon at bounding box center [810, 107] width 8 height 1
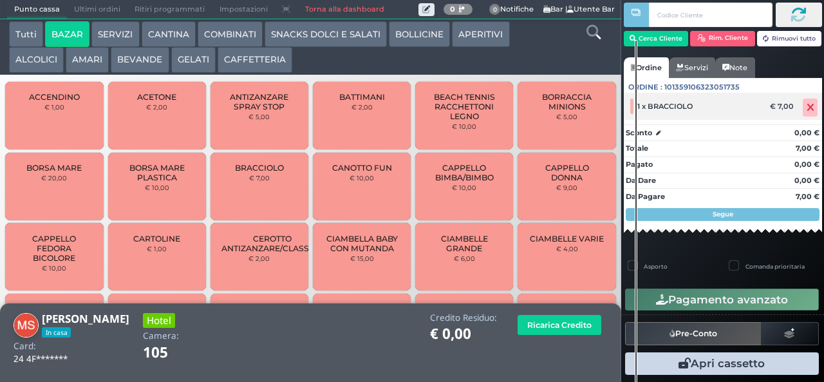
click at [806, 107] on icon at bounding box center [810, 107] width 8 height 1
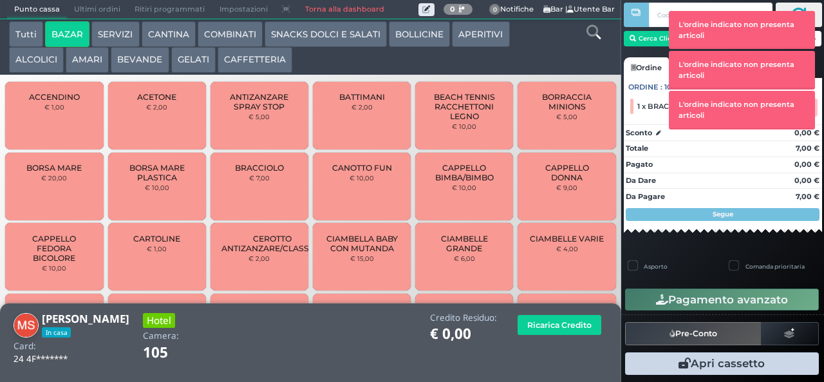
click at [799, 111] on div "L'ordine indicato non presenta articoli L'ordine indicato non presenta articoli…" at bounding box center [742, 70] width 147 height 122
click at [797, 107] on div "L'ordine indicato non presenta articoli L'ordine indicato non presenta articoli…" at bounding box center [742, 70] width 147 height 122
click at [799, 104] on div "L'ordine indicato non presenta articoli" at bounding box center [741, 109] width 145 height 37
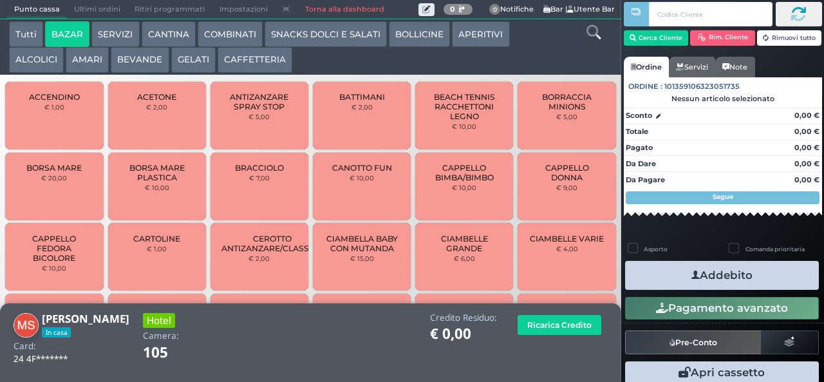
click at [794, 18] on icon at bounding box center [798, 14] width 16 height 16
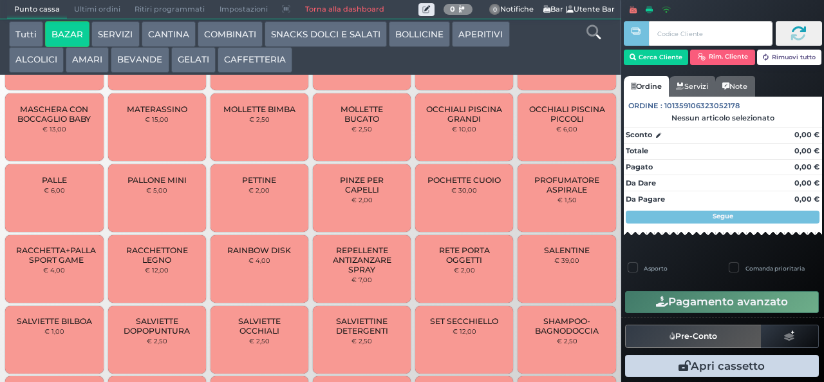
scroll to position [692, 0]
click at [557, 254] on span "SALENTINE" at bounding box center [567, 250] width 46 height 10
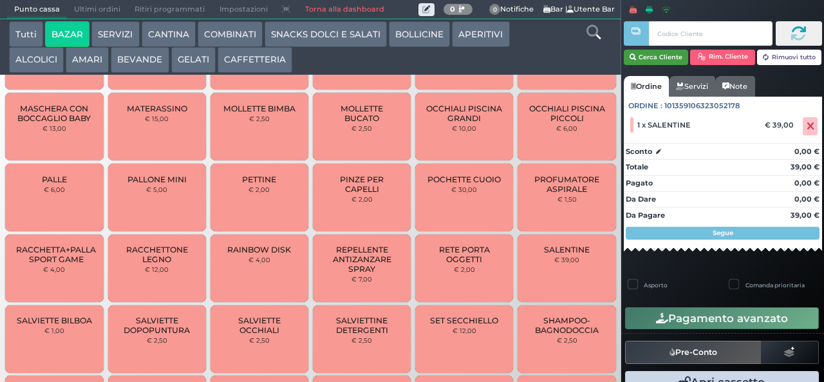
click at [663, 54] on button "Cerca Cliente" at bounding box center [656, 57] width 65 height 15
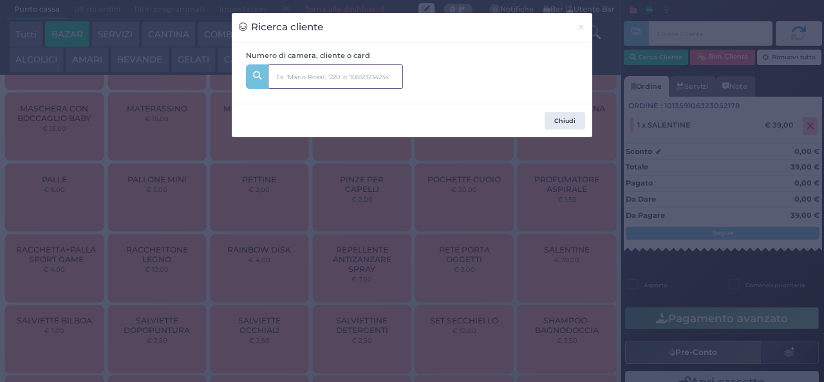
click at [308, 77] on input "text" at bounding box center [335, 76] width 135 height 24
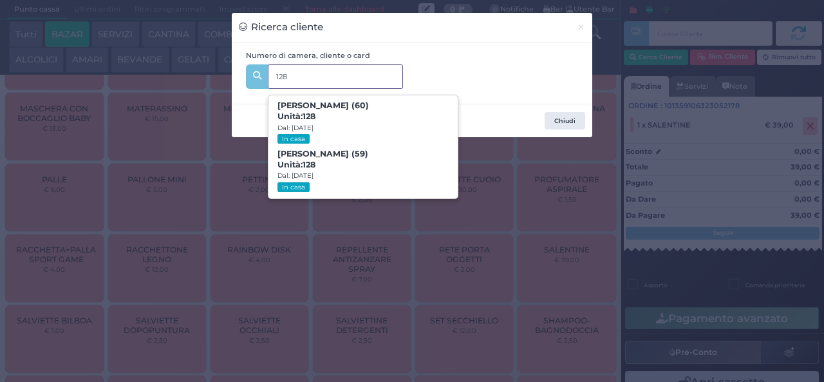
type input "128"
click at [530, 276] on div "Ricerca cliente × Numero di camera, cliente o card 128 128 Pietro Lattarulo (60…" at bounding box center [412, 191] width 824 height 382
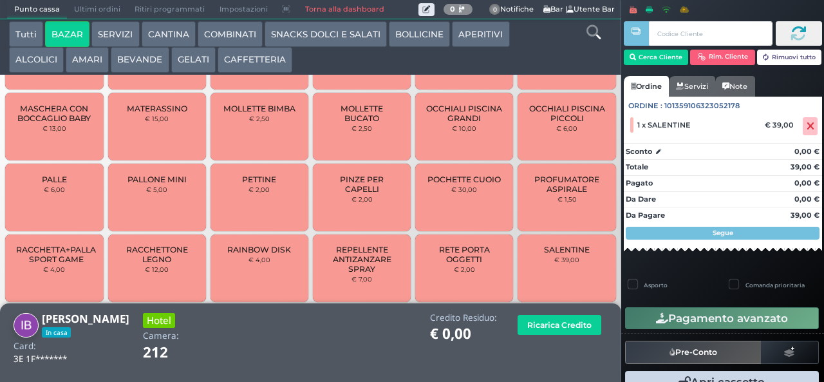
click at [187, 60] on button "GELATI" at bounding box center [193, 60] width 44 height 26
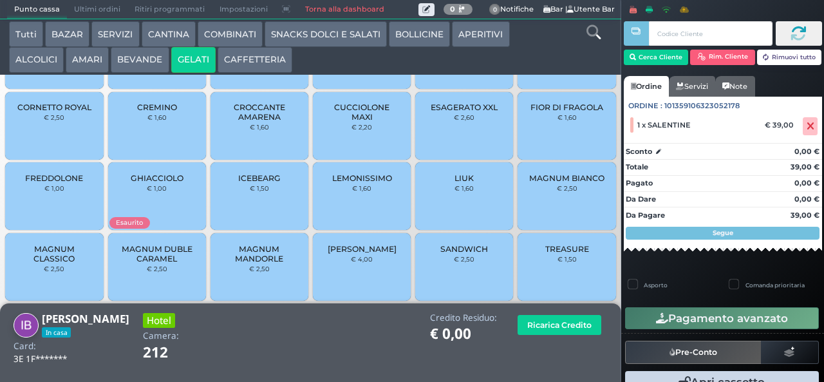
scroll to position [86, 0]
click at [360, 277] on div "[PERSON_NAME] € 4,00" at bounding box center [362, 268] width 98 height 68
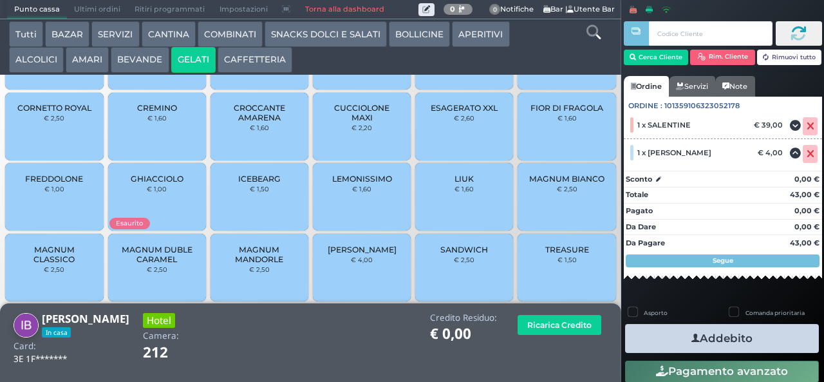
click at [749, 339] on button "Addebito" at bounding box center [722, 338] width 194 height 29
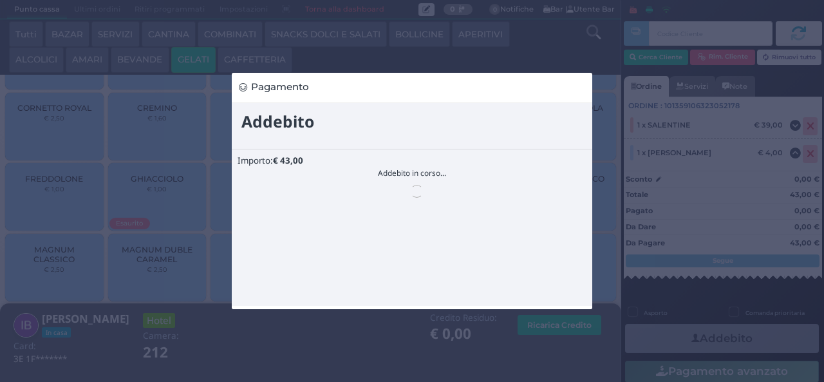
scroll to position [0, 0]
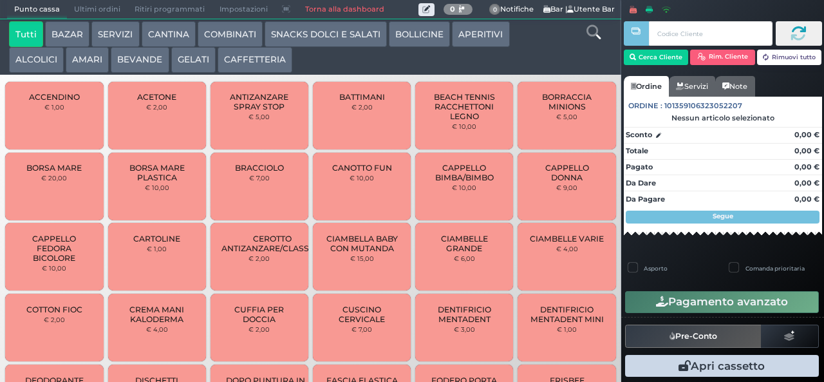
click at [70, 33] on button "BAZAR" at bounding box center [67, 34] width 44 height 26
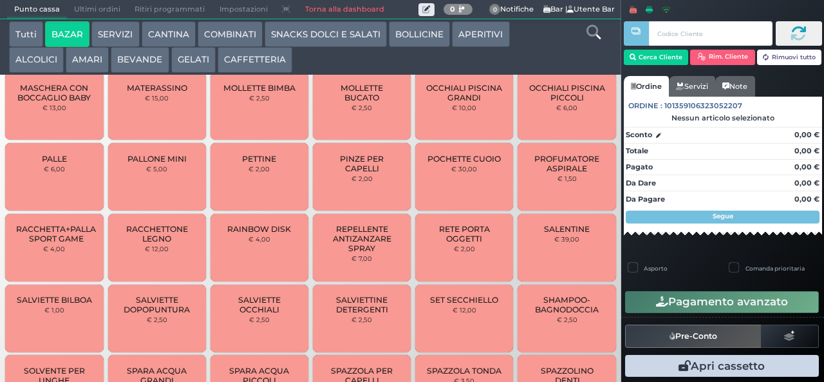
scroll to position [723, 0]
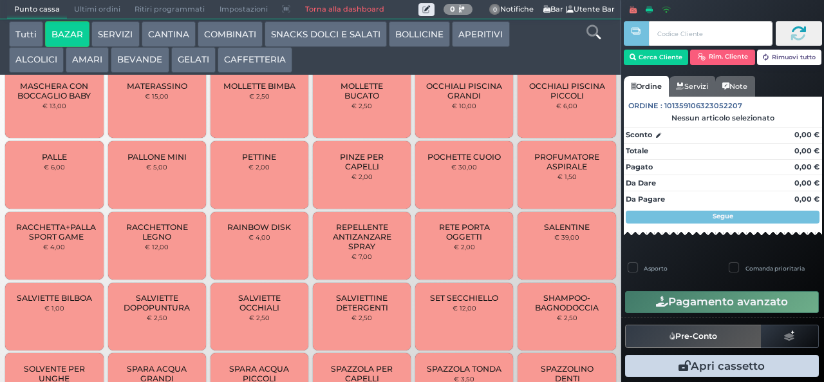
click at [544, 232] on span "SALENTINE" at bounding box center [567, 227] width 46 height 10
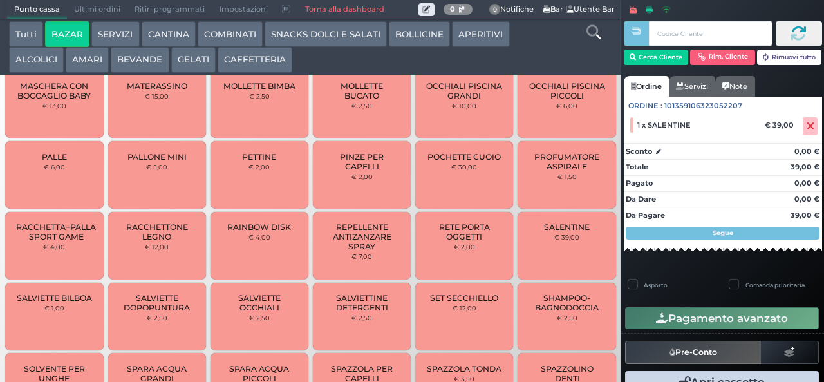
click at [636, 64] on div at bounding box center [636, 189] width 3 height 379
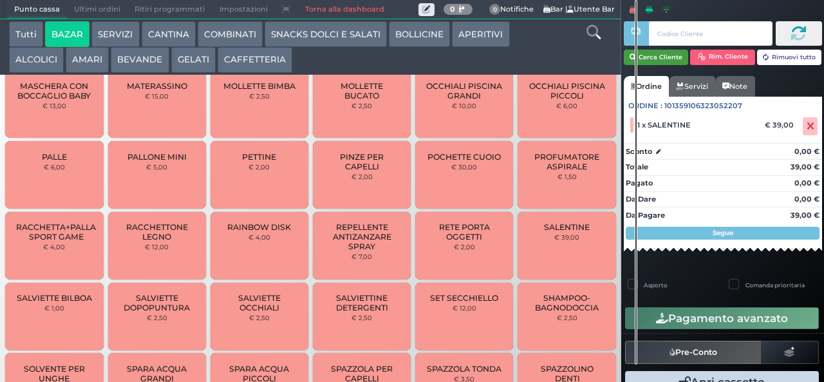
click at [656, 57] on button "Cerca Cliente" at bounding box center [656, 57] width 65 height 15
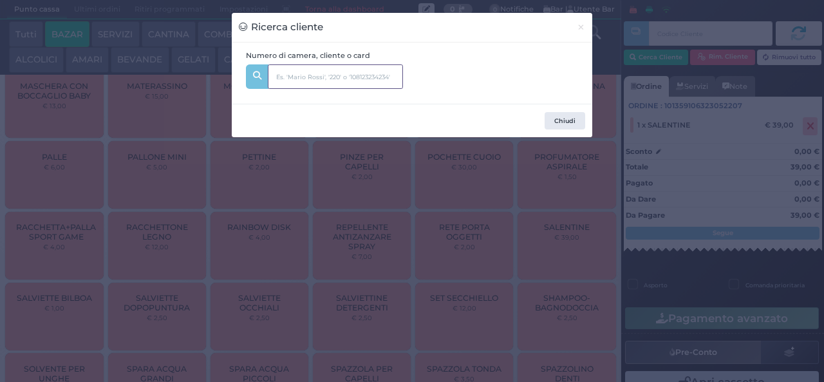
click at [291, 77] on input "text" at bounding box center [335, 76] width 135 height 24
type input "128"
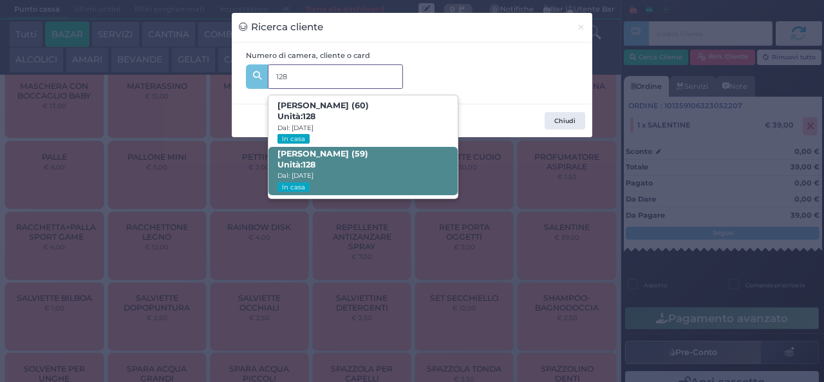
click at [306, 160] on strong "128" at bounding box center [308, 165] width 13 height 10
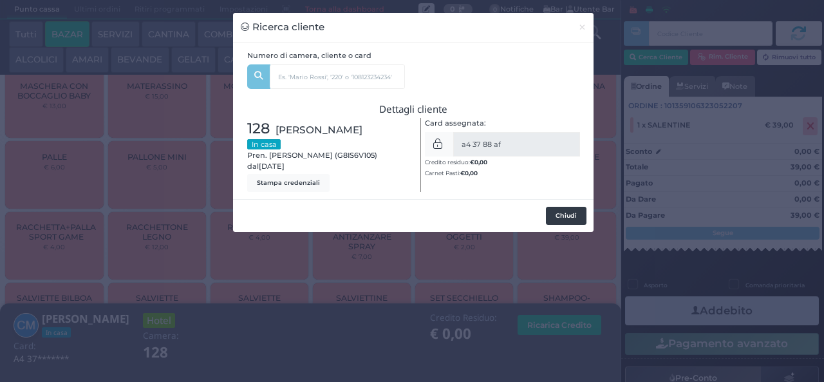
click at [564, 212] on button "Chiudi" at bounding box center [566, 216] width 41 height 18
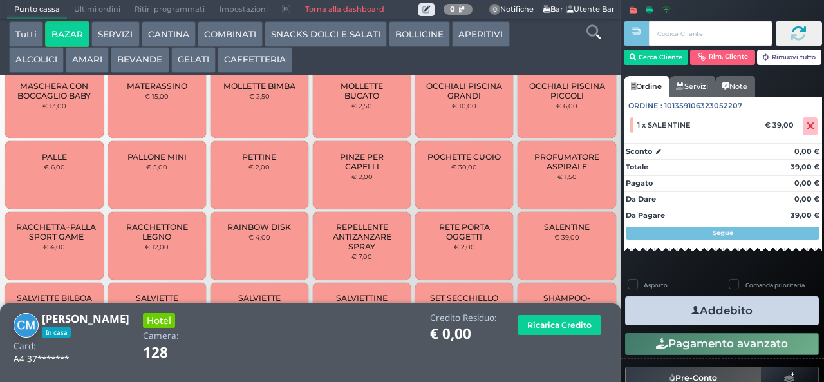
click at [691, 310] on icon "button" at bounding box center [695, 311] width 8 height 14
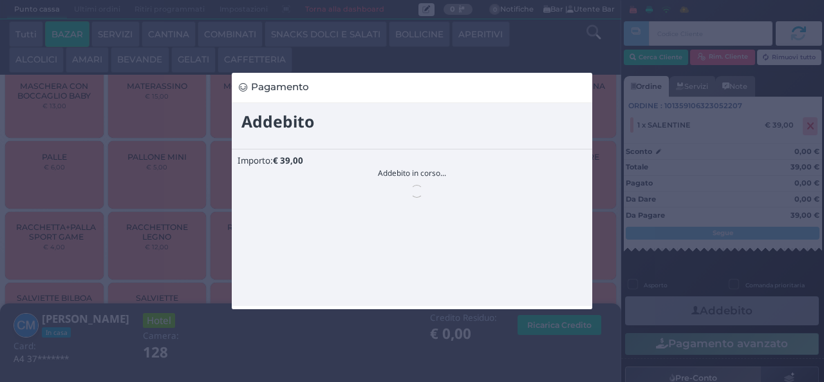
scroll to position [0, 0]
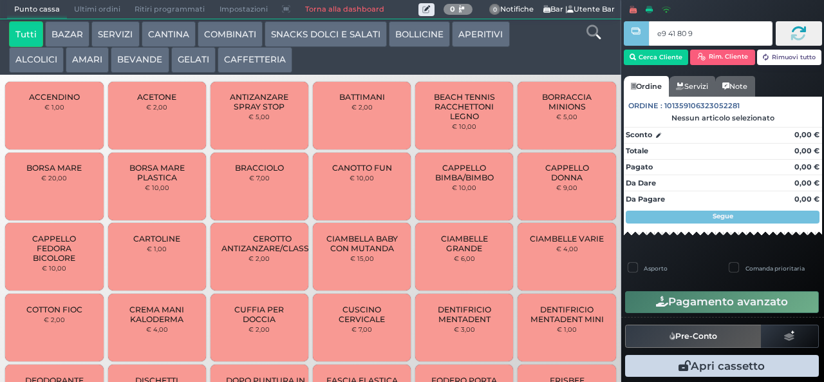
type input "e9 41 80 94"
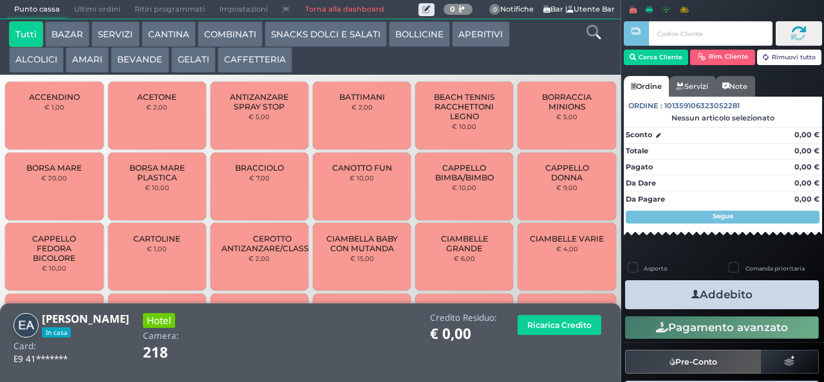
click at [191, 59] on button "GELATI" at bounding box center [193, 60] width 44 height 26
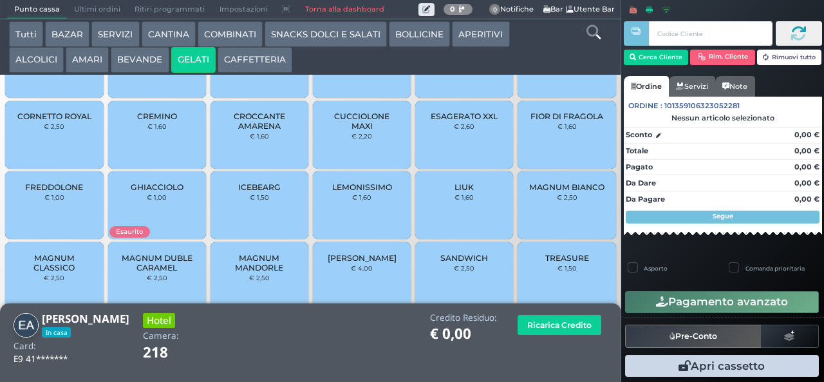
scroll to position [86, 0]
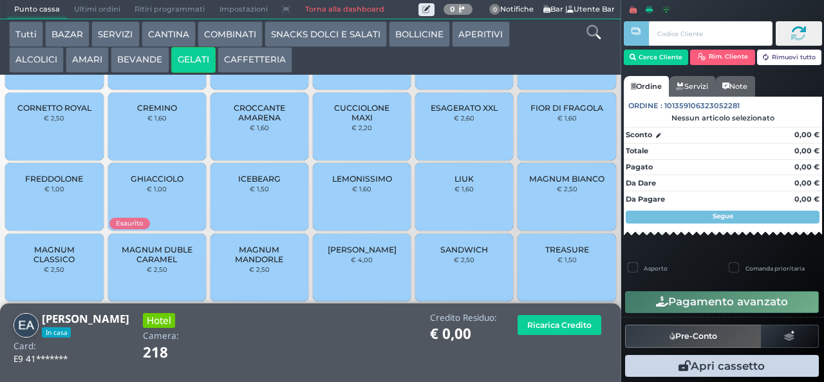
click at [360, 277] on div "[PERSON_NAME] € 4,00" at bounding box center [362, 268] width 98 height 68
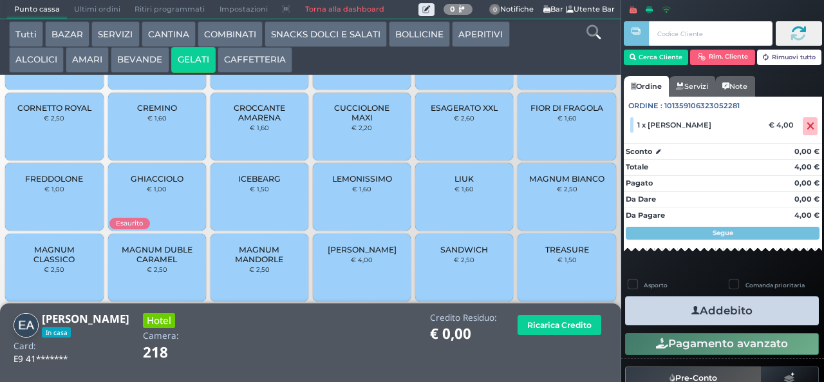
click at [776, 318] on button "Addebito" at bounding box center [722, 310] width 194 height 29
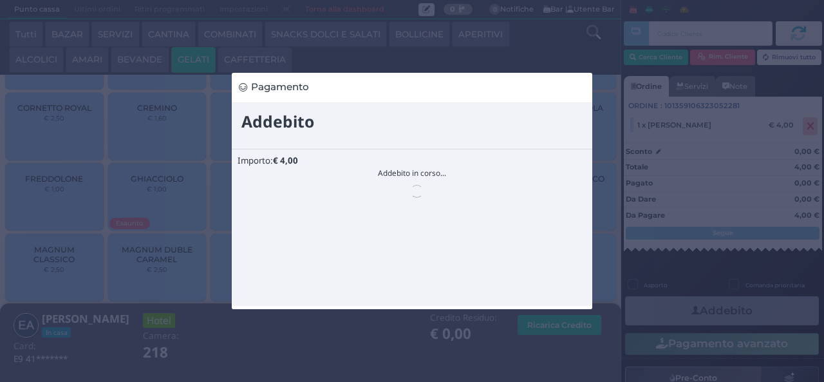
scroll to position [0, 0]
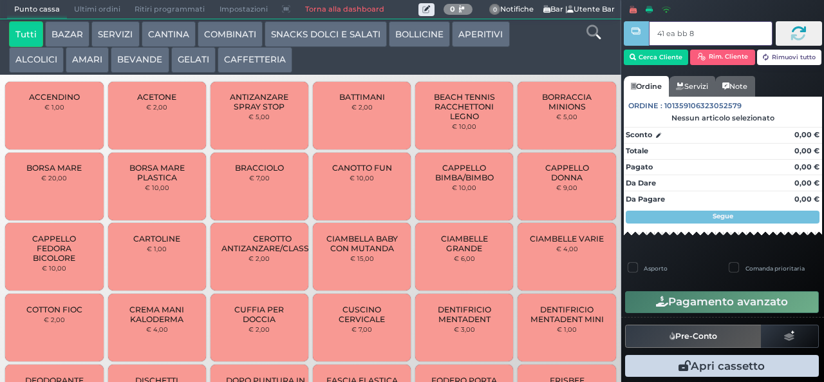
type input "41 ea bb 8b"
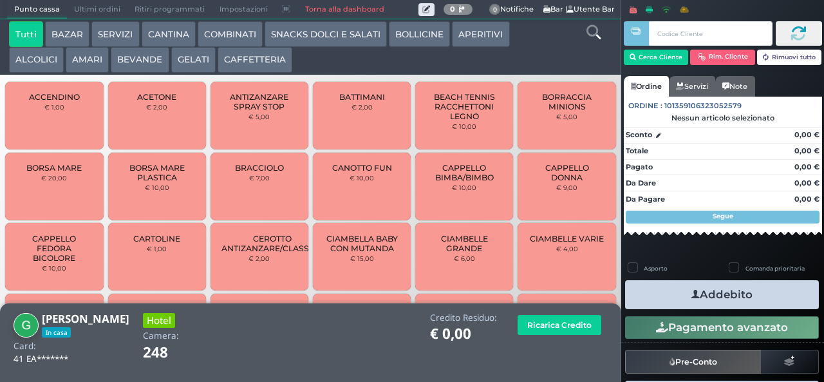
click at [185, 64] on button "GELATI" at bounding box center [193, 60] width 44 height 26
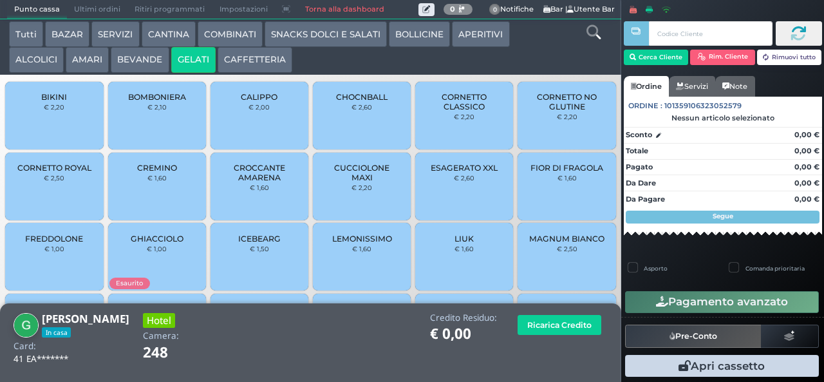
click at [488, 111] on span "CORNETTO CLASSICO" at bounding box center [464, 101] width 77 height 19
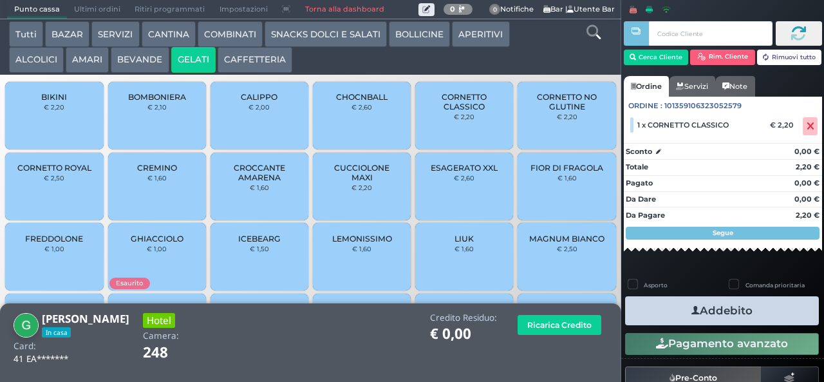
click at [777, 308] on button "Addebito" at bounding box center [722, 310] width 194 height 29
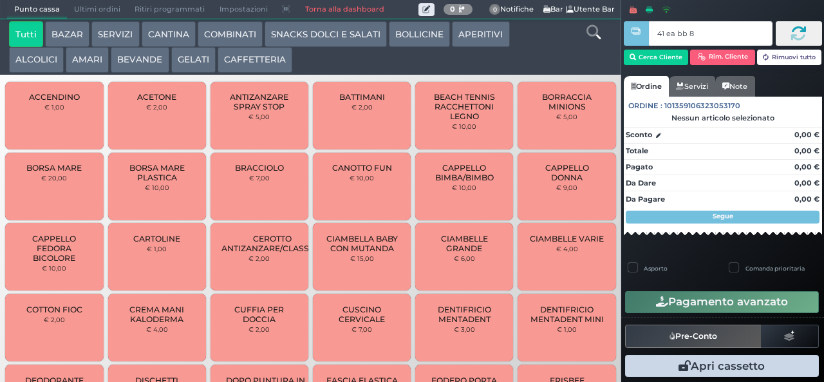
type input "41 ea bb 8b"
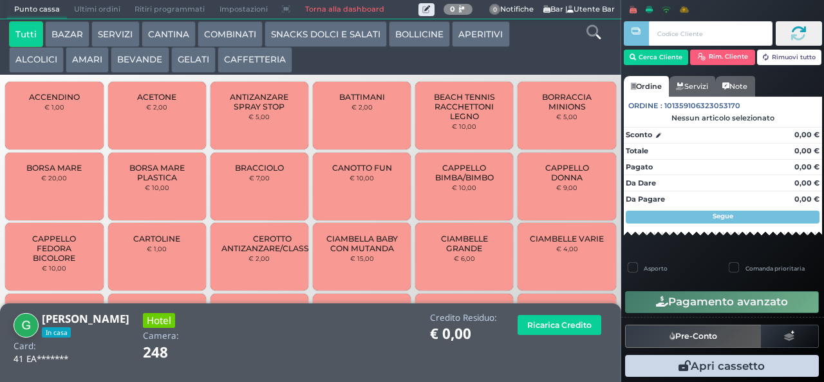
click at [588, 35] on icon at bounding box center [593, 32] width 14 height 14
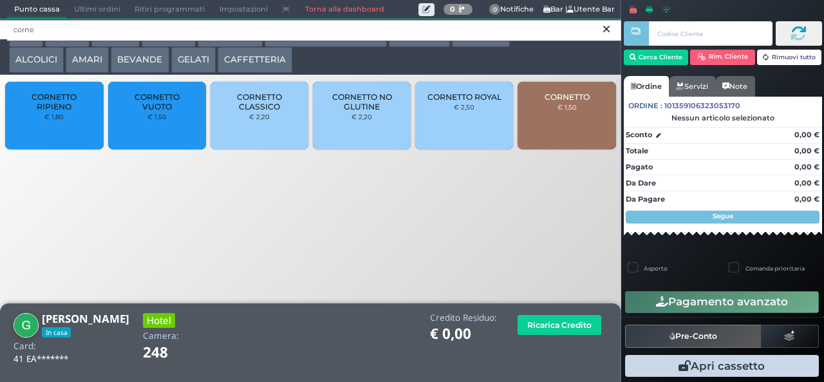
type input "corne"
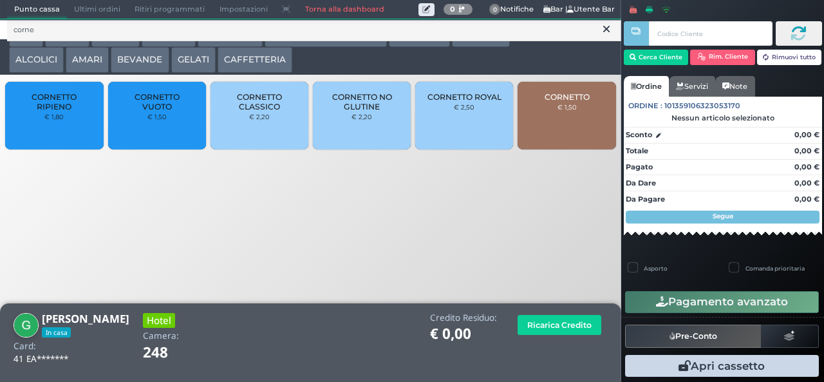
click at [263, 111] on span "CORNETTO CLASSICO" at bounding box center [259, 101] width 77 height 19
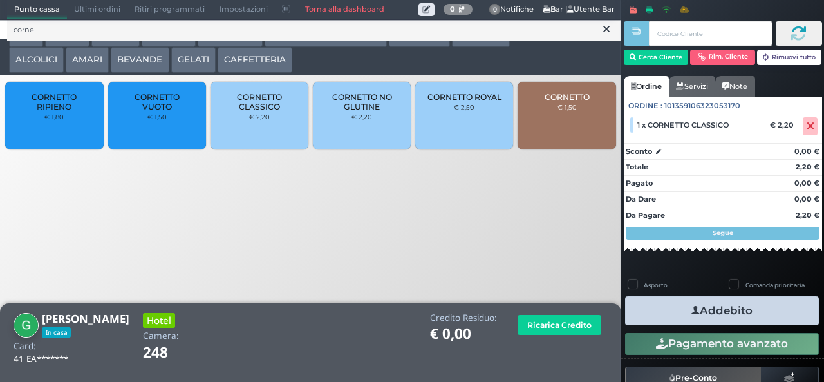
click at [770, 321] on button "Addebito" at bounding box center [722, 310] width 194 height 29
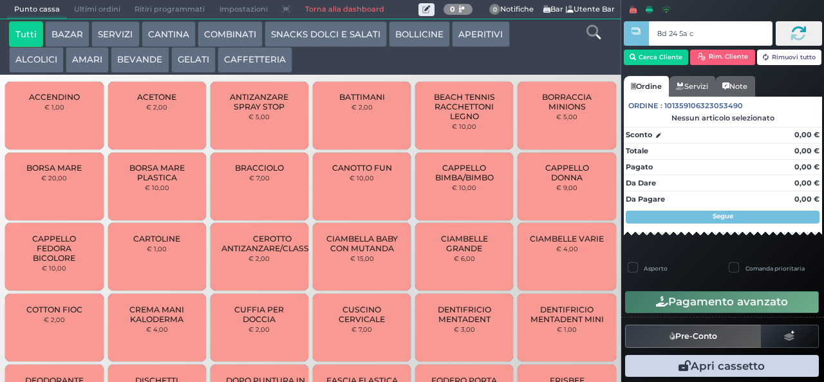
type input "8d 24 5a c3"
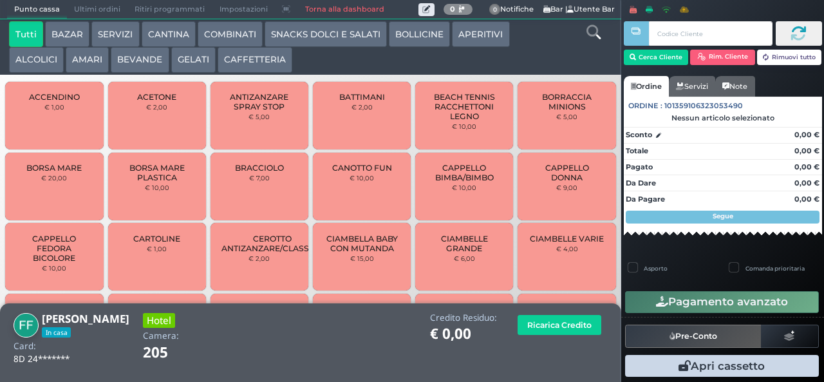
click at [593, 35] on icon at bounding box center [593, 32] width 14 height 14
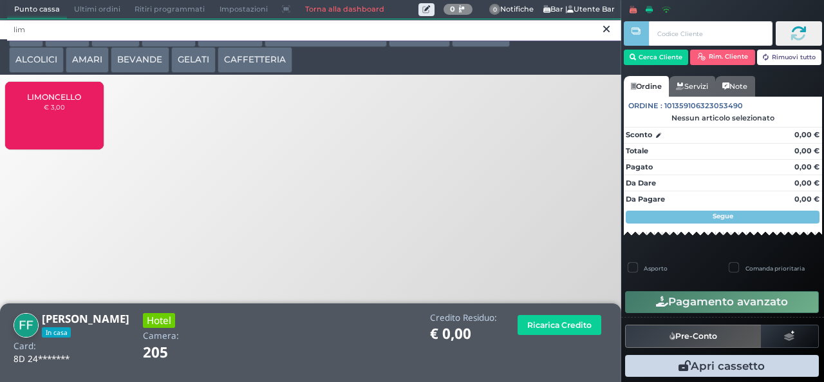
type input "lim"
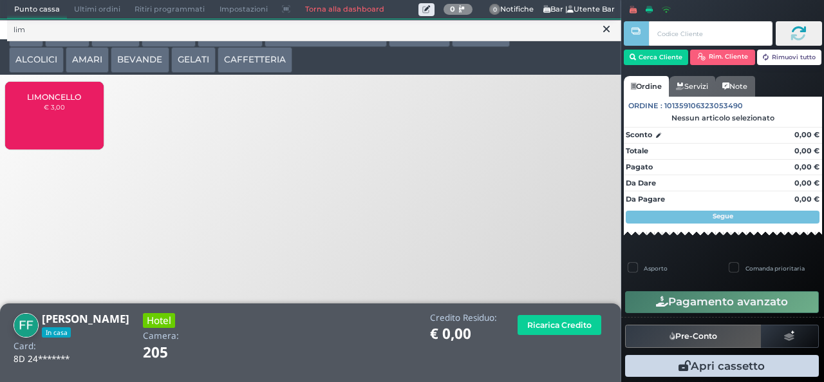
click at [51, 102] on span "LIMONCELLO" at bounding box center [54, 97] width 54 height 10
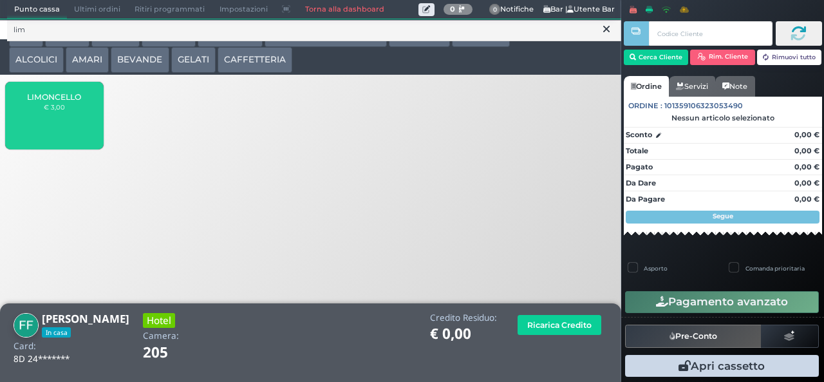
click at [63, 102] on span "LIMONCELLO" at bounding box center [54, 97] width 54 height 10
click at [55, 102] on span "LIMONCELLO" at bounding box center [54, 97] width 54 height 10
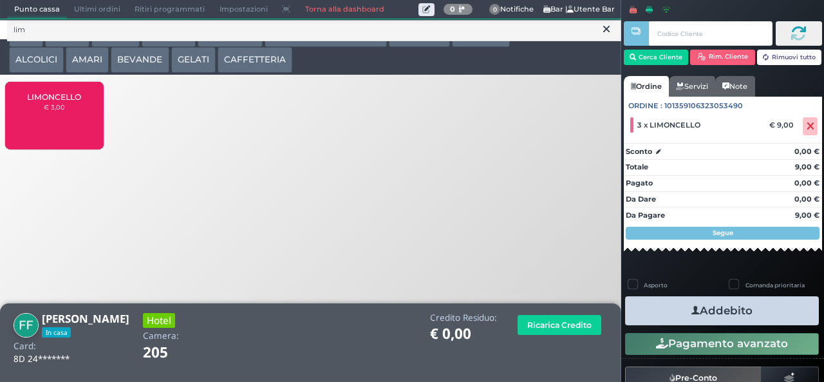
click at [50, 99] on span "LIMONCELLO" at bounding box center [54, 97] width 54 height 10
click at [761, 312] on button "Addebito" at bounding box center [722, 310] width 194 height 29
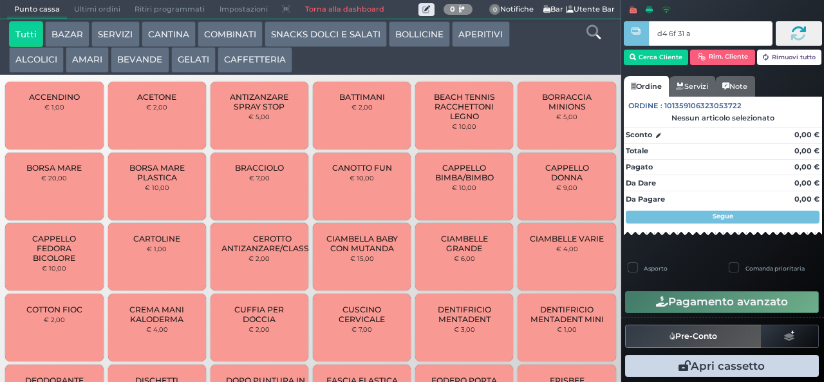
type input "d4 6f 31 af"
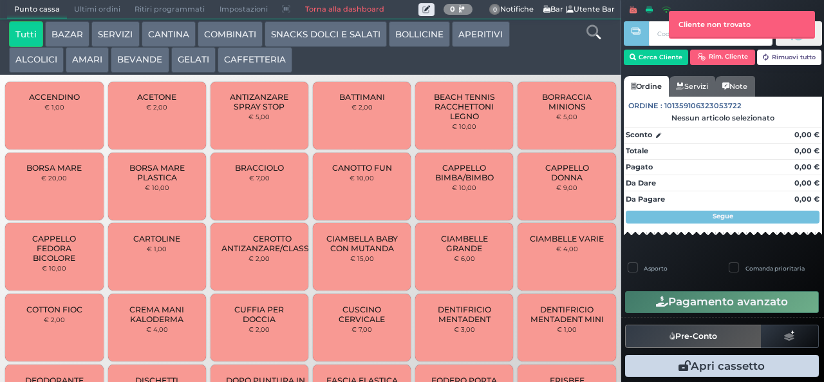
click at [595, 38] on icon at bounding box center [593, 32] width 14 height 14
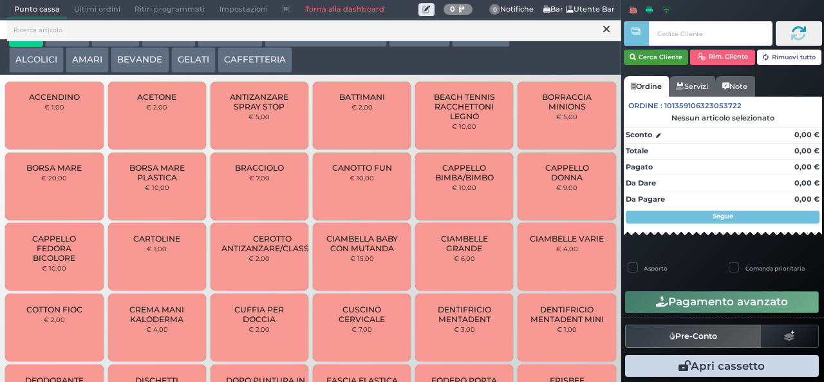
click at [651, 54] on button "Cerca Cliente" at bounding box center [656, 57] width 65 height 15
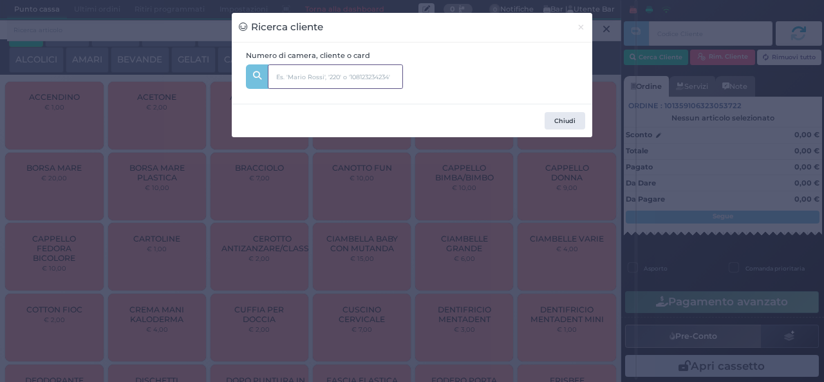
click at [387, 77] on input "text" at bounding box center [335, 76] width 135 height 24
type input "523"
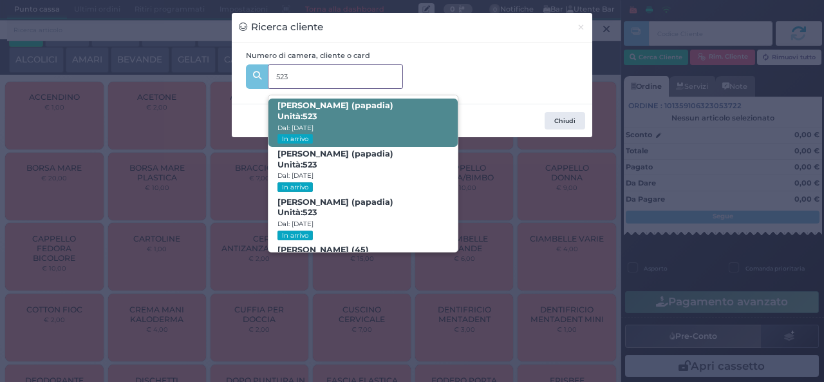
click at [380, 127] on span "Andrea Fabiano (papadia) Unità: 523 Dal: 09/08/2025 In arrivo" at bounding box center [362, 122] width 189 height 48
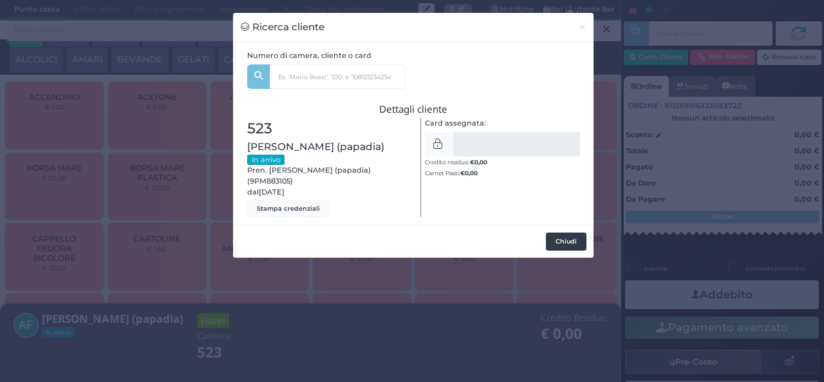
click at [561, 242] on button "Chiudi" at bounding box center [566, 241] width 41 height 18
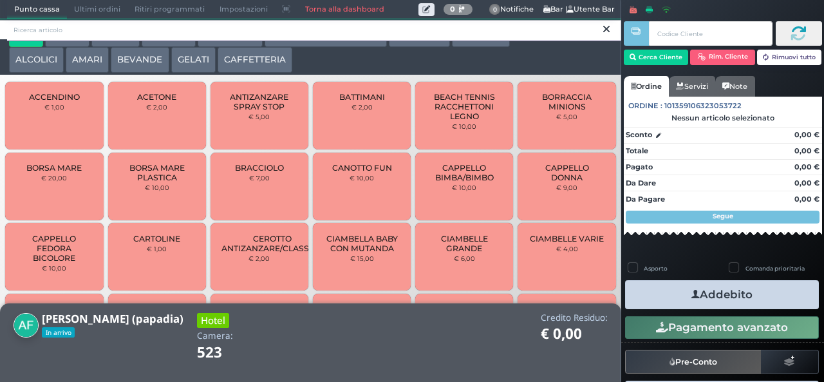
click at [371, 40] on input "search" at bounding box center [314, 30] width 614 height 23
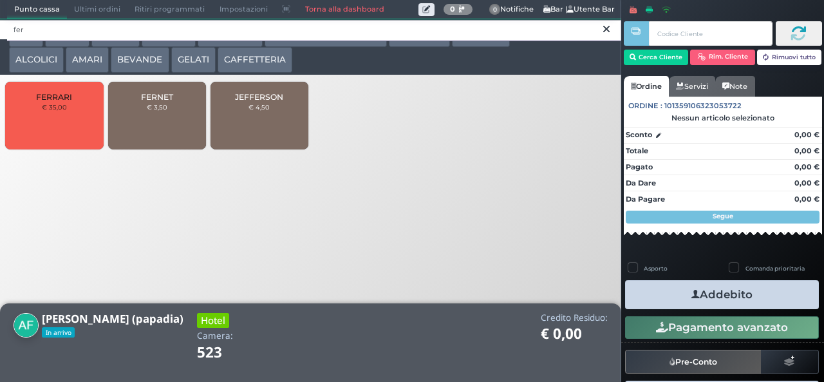
type input "fer"
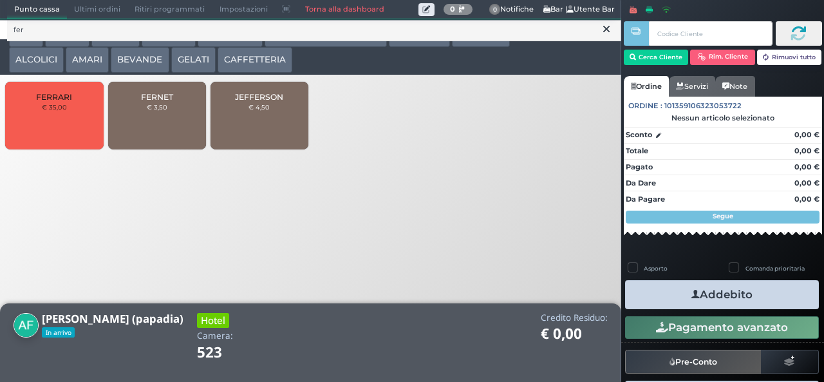
click at [159, 124] on div "FERNET € 3,50" at bounding box center [157, 116] width 98 height 68
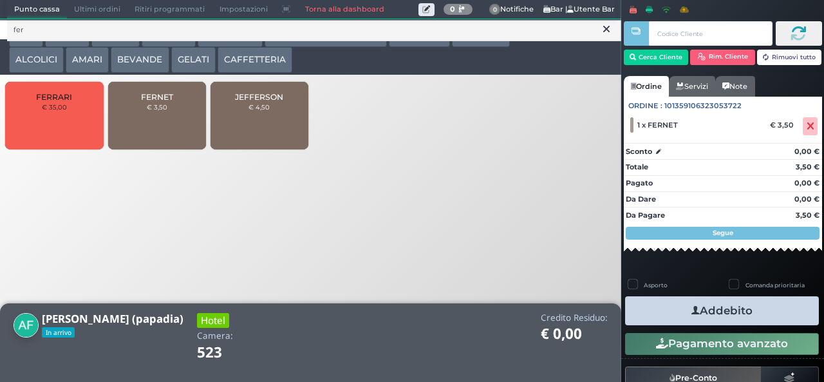
click at [766, 300] on button "Addebito" at bounding box center [722, 310] width 194 height 29
